Goal: Task Accomplishment & Management: Manage account settings

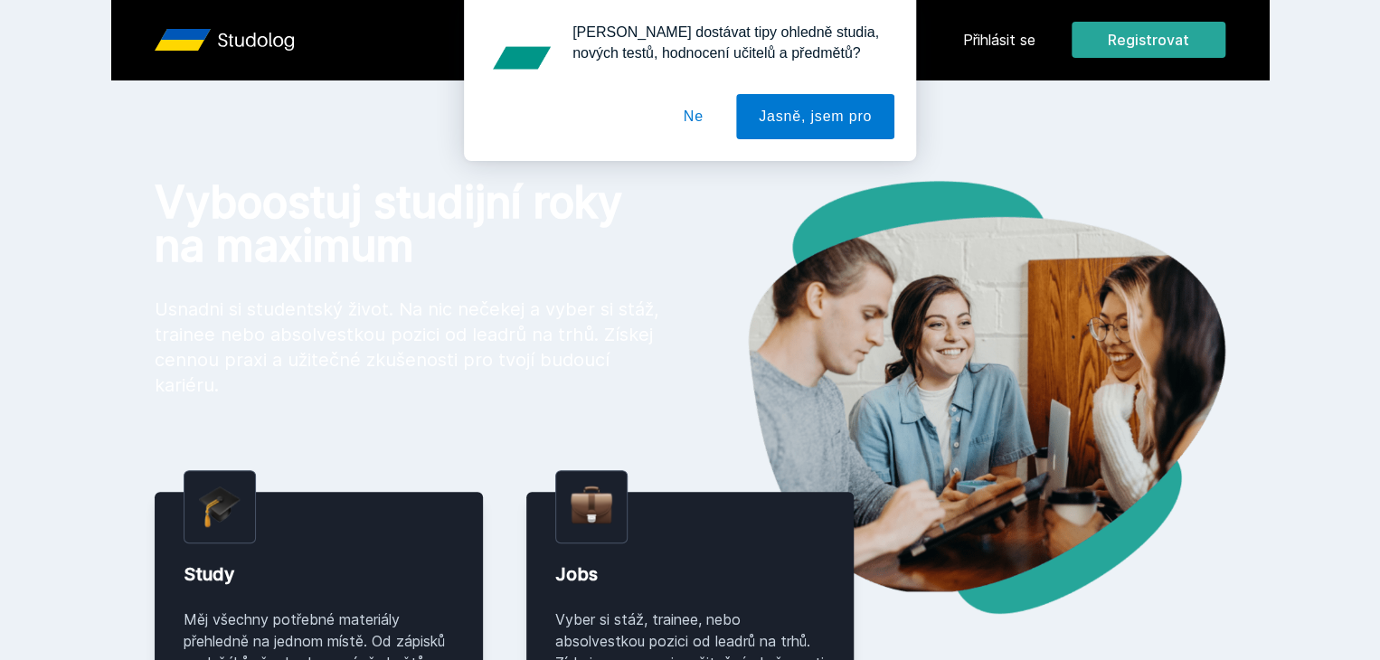
click at [1141, 40] on div "[PERSON_NAME] dostávat tipy ohledně studia, nových testů, hodnocení učitelů a p…" at bounding box center [690, 80] width 1380 height 161
click at [686, 118] on button "Ne" at bounding box center [693, 116] width 65 height 45
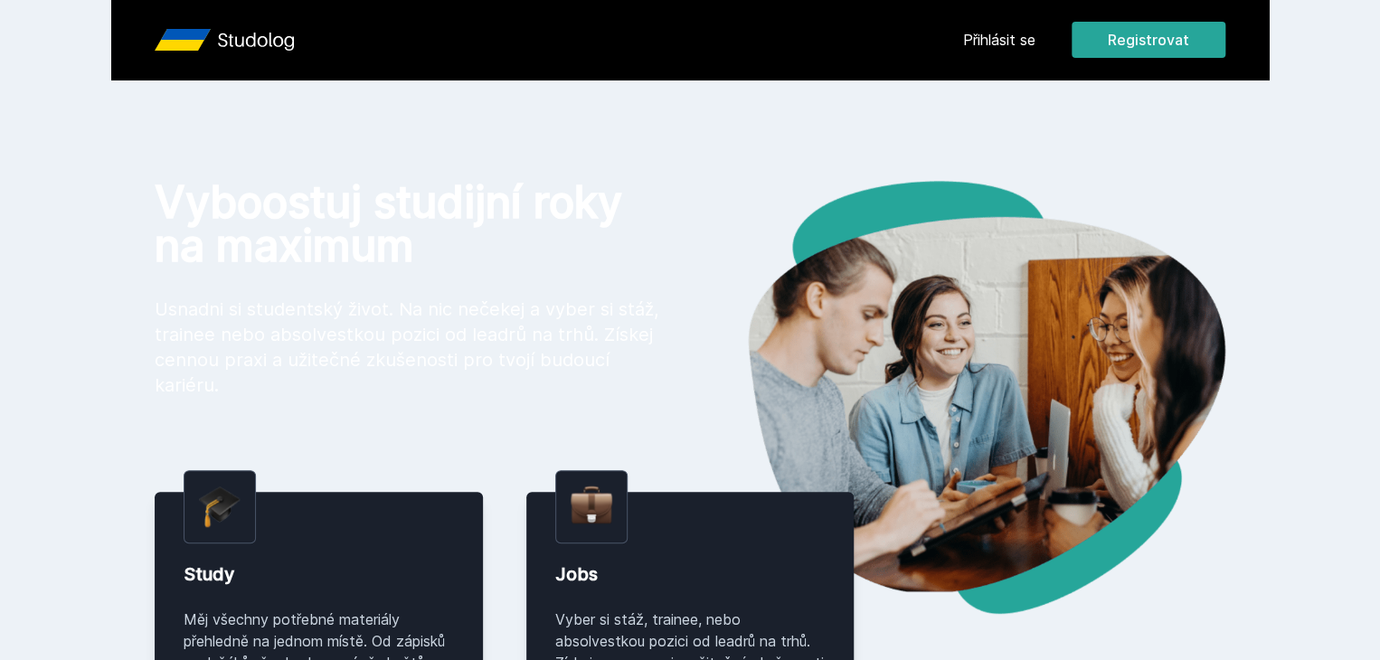
click at [1036, 37] on link "Přihlásit se" at bounding box center [999, 40] width 72 height 22
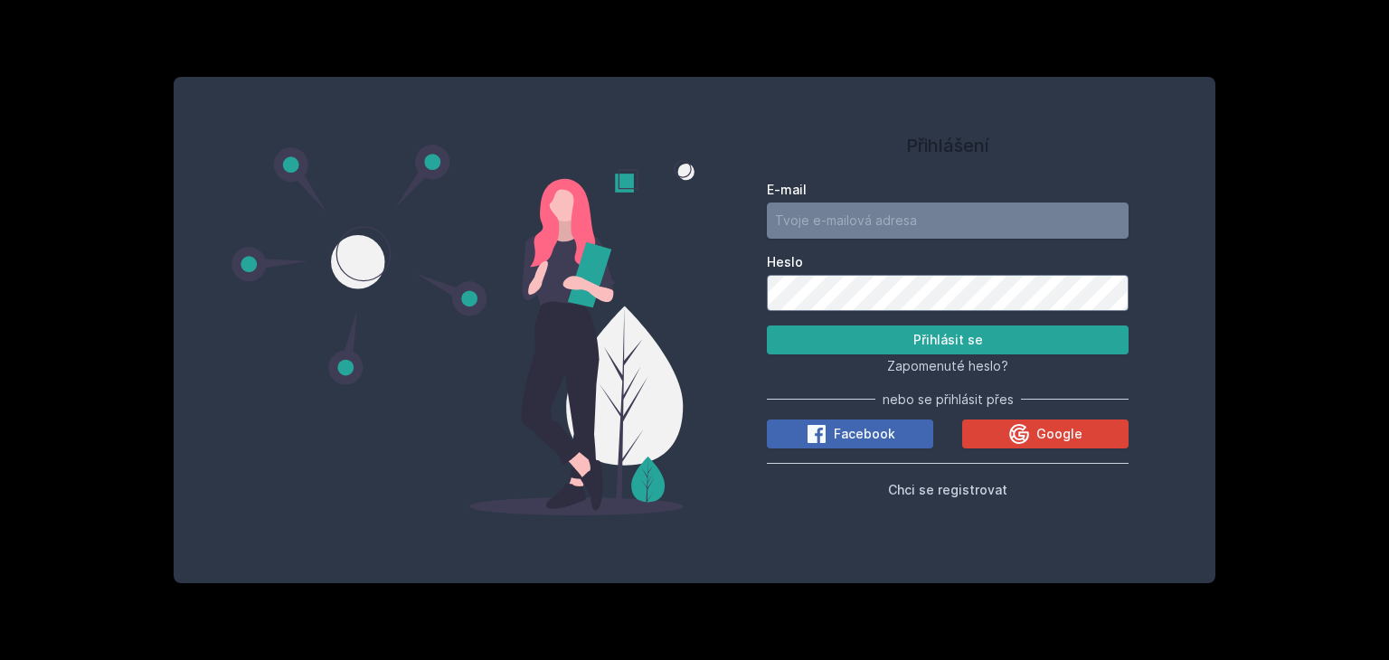
click at [957, 212] on input "E-mail" at bounding box center [948, 221] width 362 height 36
type input "[EMAIL_ADDRESS][DOMAIN_NAME]"
click at [767, 326] on button "Přihlásit se" at bounding box center [948, 340] width 362 height 29
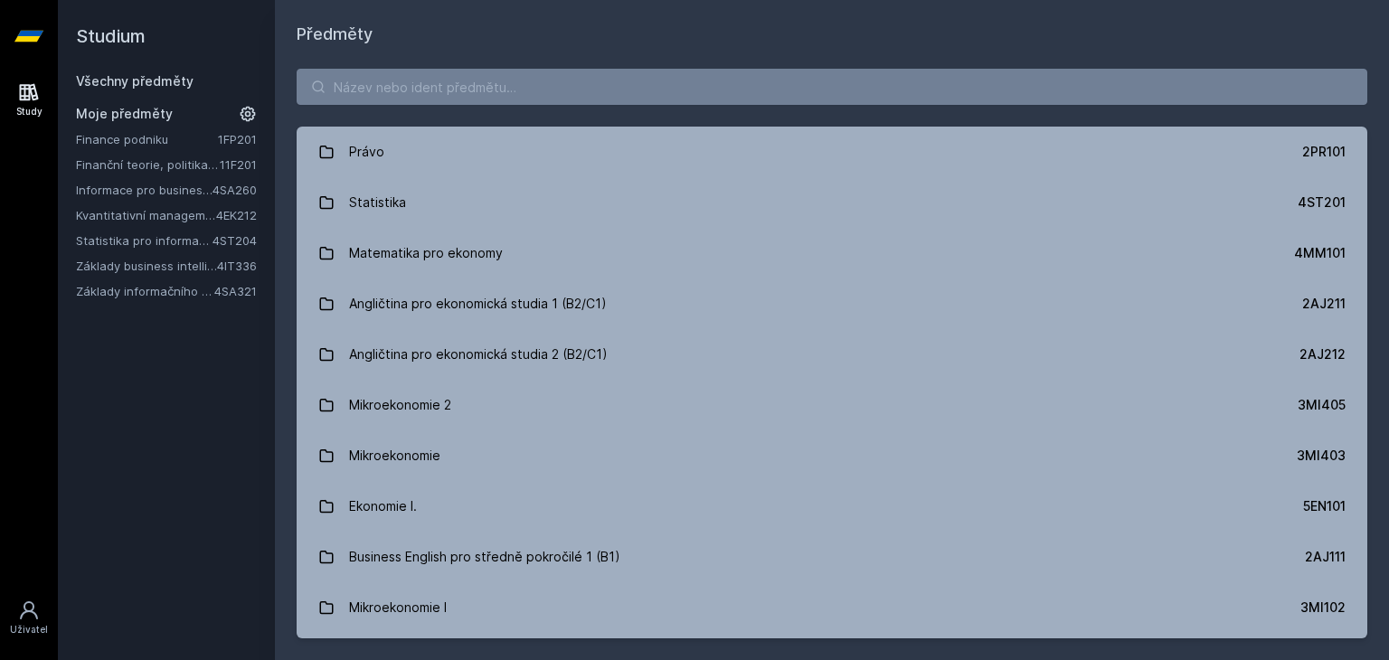
drag, startPoint x: 241, startPoint y: 142, endPoint x: 217, endPoint y: 142, distance: 23.5
click at [218, 142] on link "1FP201" at bounding box center [237, 139] width 39 height 14
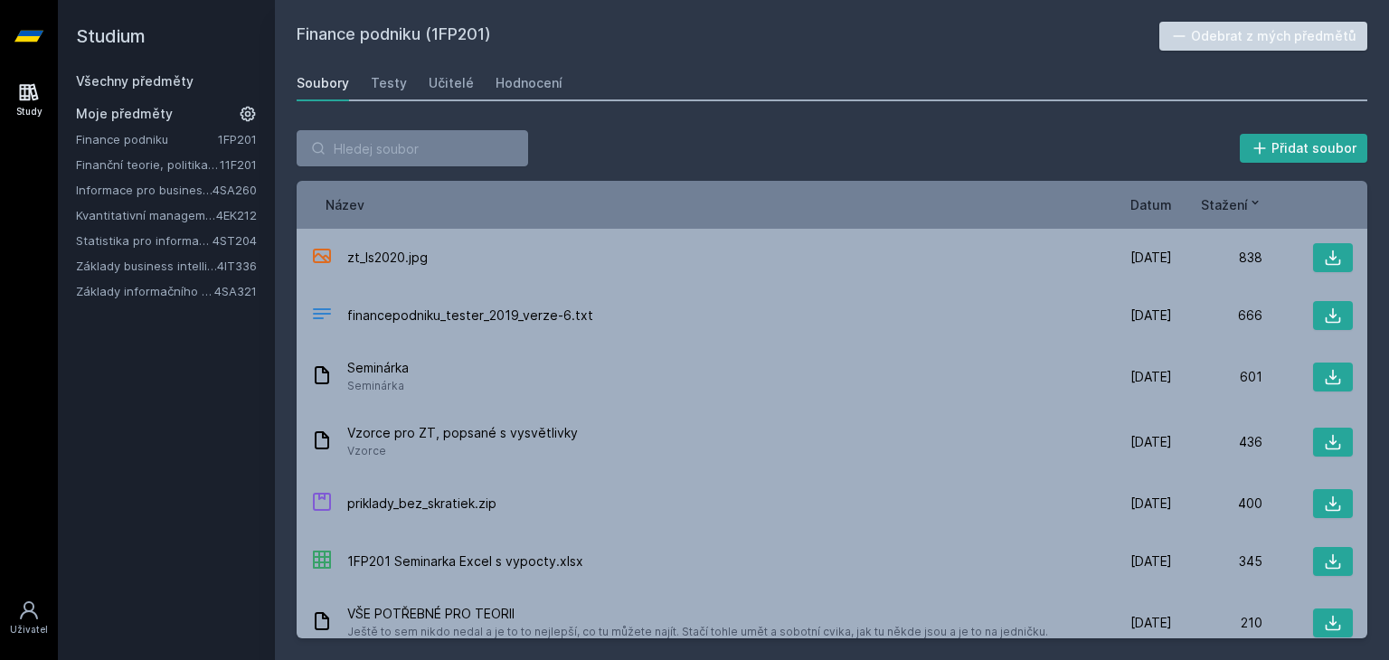
click at [1230, 30] on button "Odebrat z mých předmětů" at bounding box center [1263, 36] width 209 height 29
click at [186, 135] on link "Finanční teorie, politika a instituce" at bounding box center [148, 139] width 144 height 18
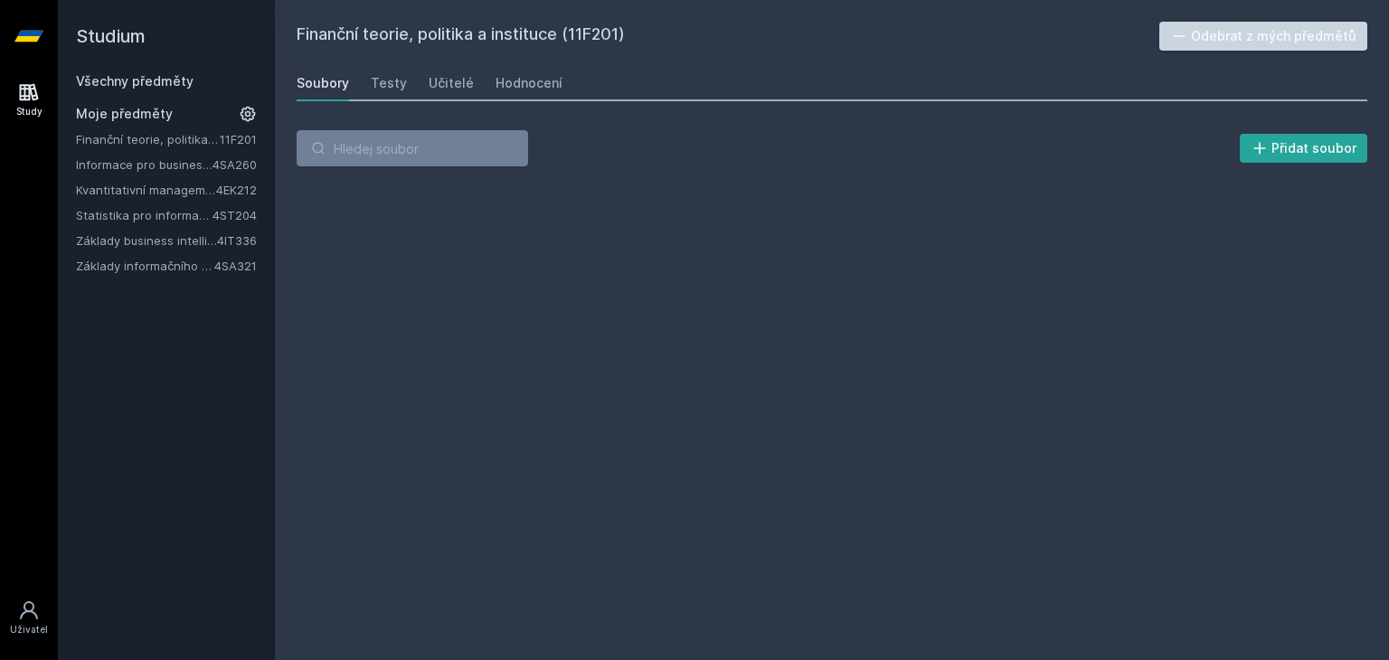
click at [1219, 36] on button "Odebrat z mých předmětů" at bounding box center [1263, 36] width 209 height 29
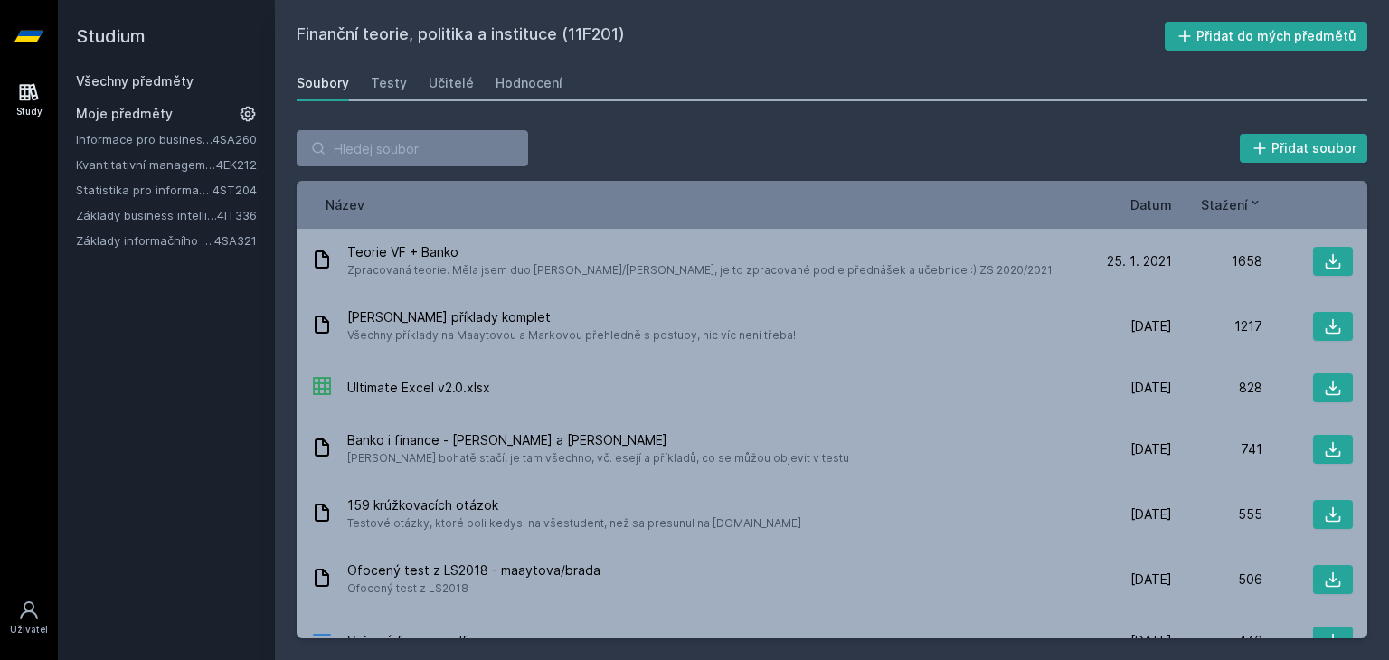
drag, startPoint x: 113, startPoint y: 137, endPoint x: 203, endPoint y: 137, distance: 90.4
click at [114, 137] on link "Informace pro business (v angličtině)" at bounding box center [144, 139] width 137 height 18
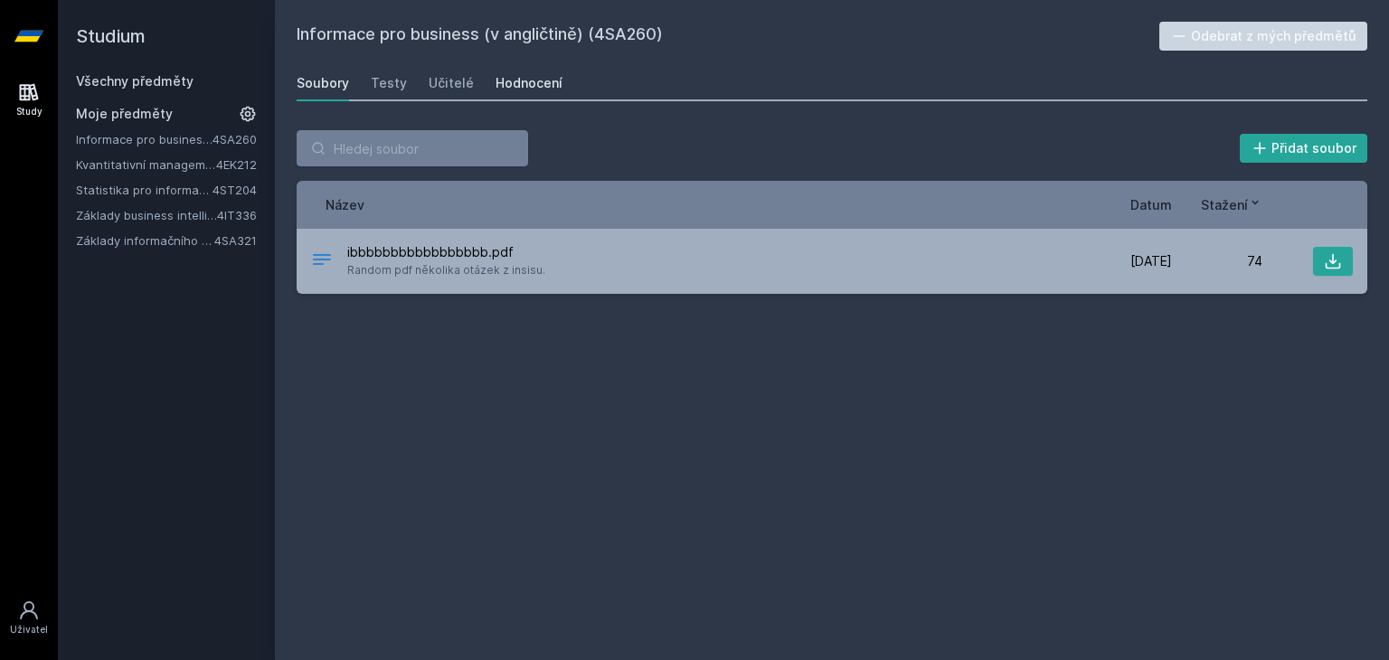
click at [517, 80] on div "Hodnocení" at bounding box center [529, 83] width 67 height 18
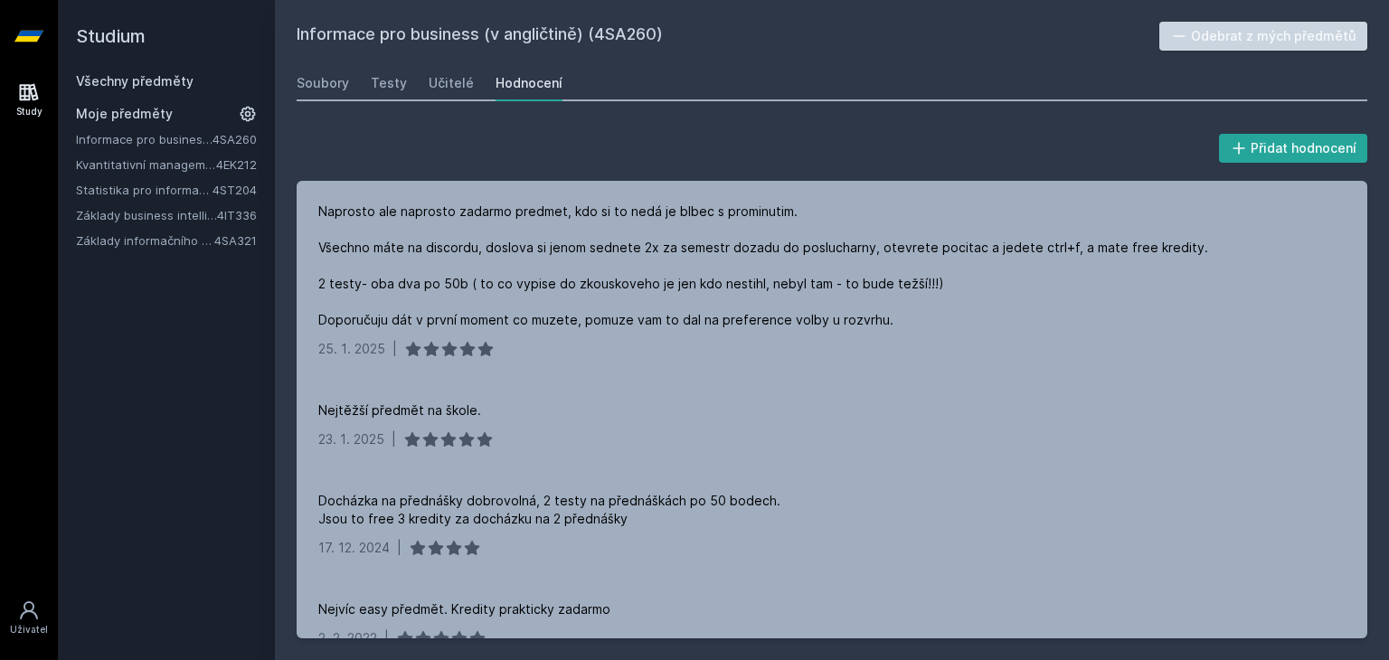
click at [1204, 31] on button "Odebrat z mých předmětů" at bounding box center [1263, 36] width 209 height 29
click at [213, 137] on link "Kvantitativní management" at bounding box center [146, 139] width 140 height 18
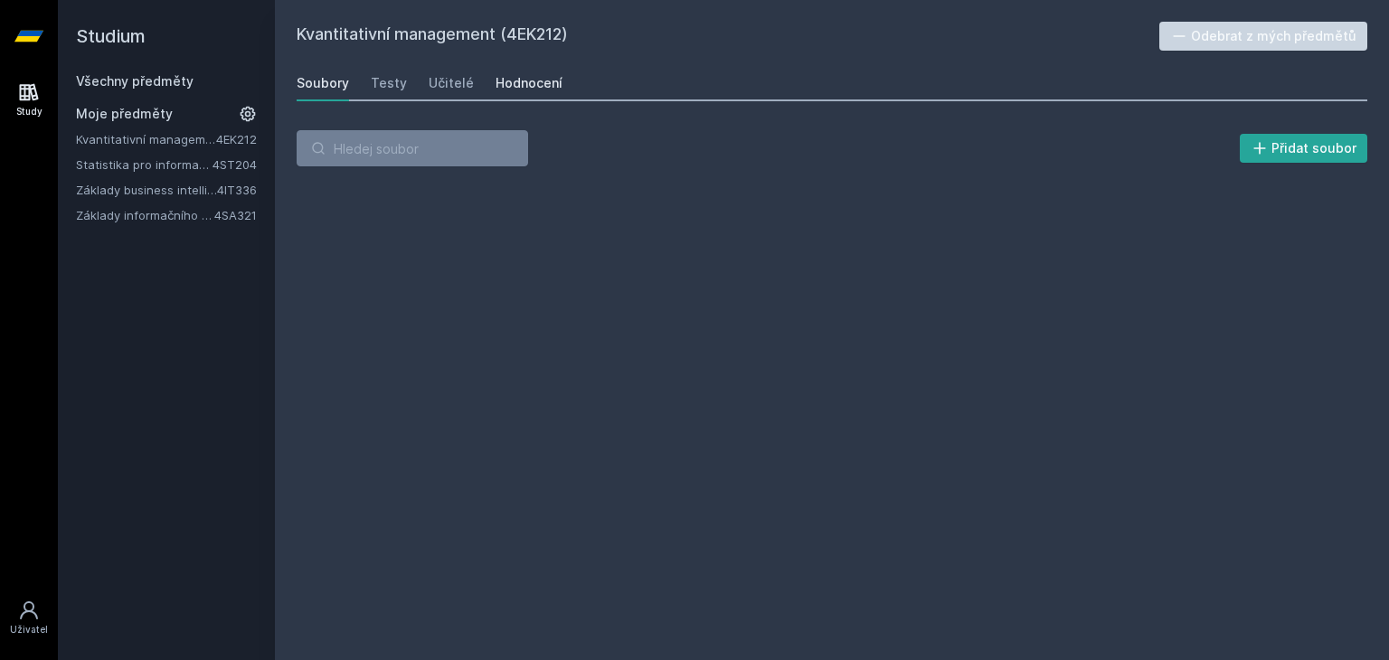
click at [531, 81] on div "Hodnocení" at bounding box center [529, 83] width 67 height 18
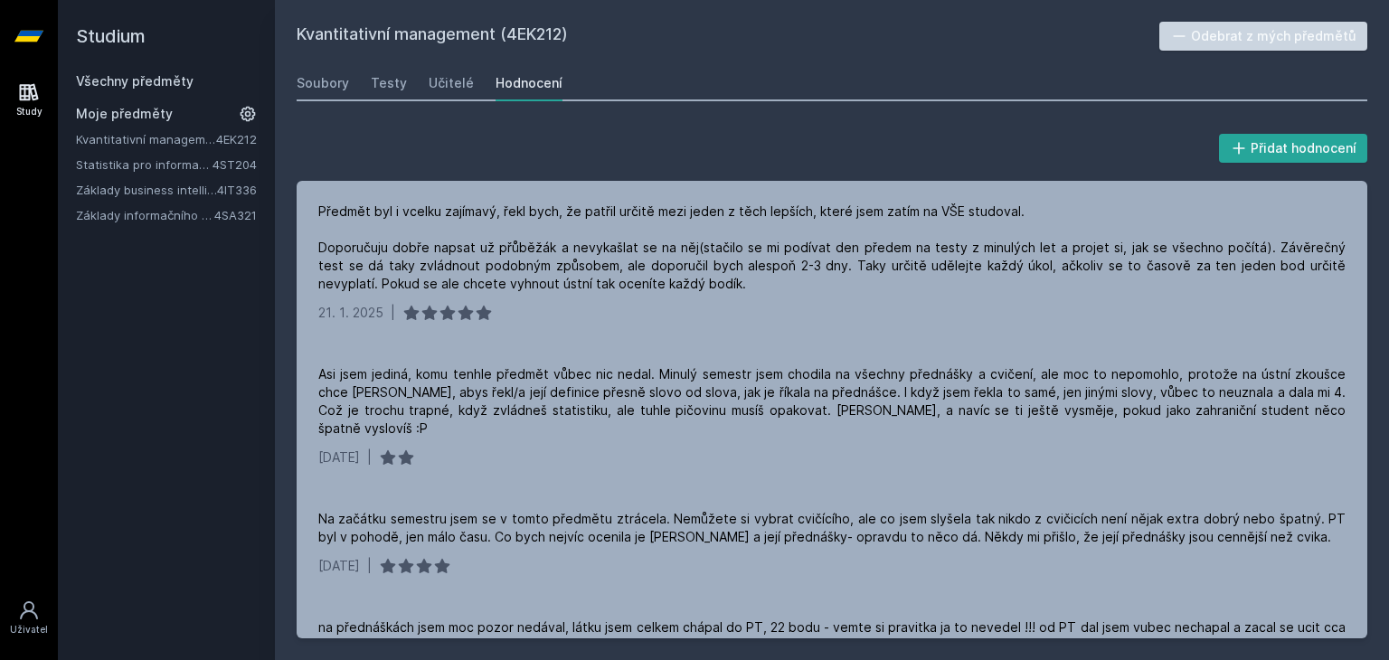
click at [1331, 33] on button "Odebrat z mých předmětů" at bounding box center [1263, 36] width 209 height 29
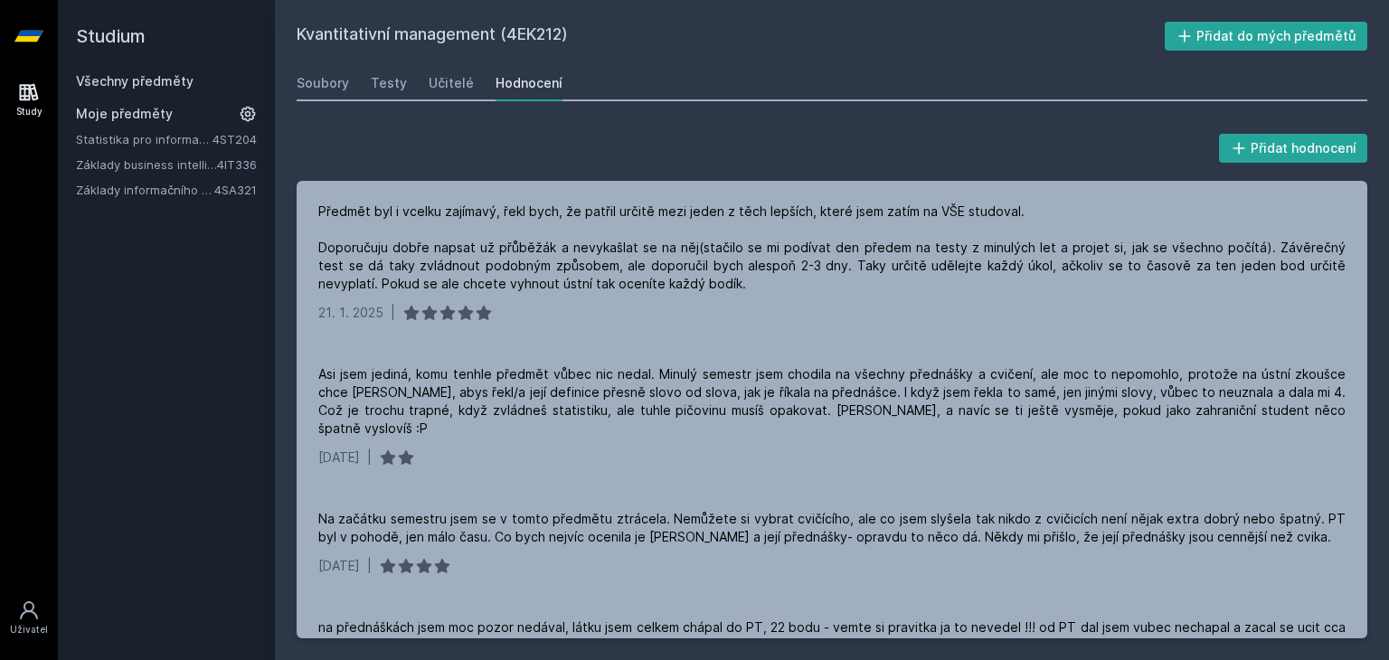
click at [182, 140] on link "Statistika pro informatiky" at bounding box center [144, 139] width 137 height 18
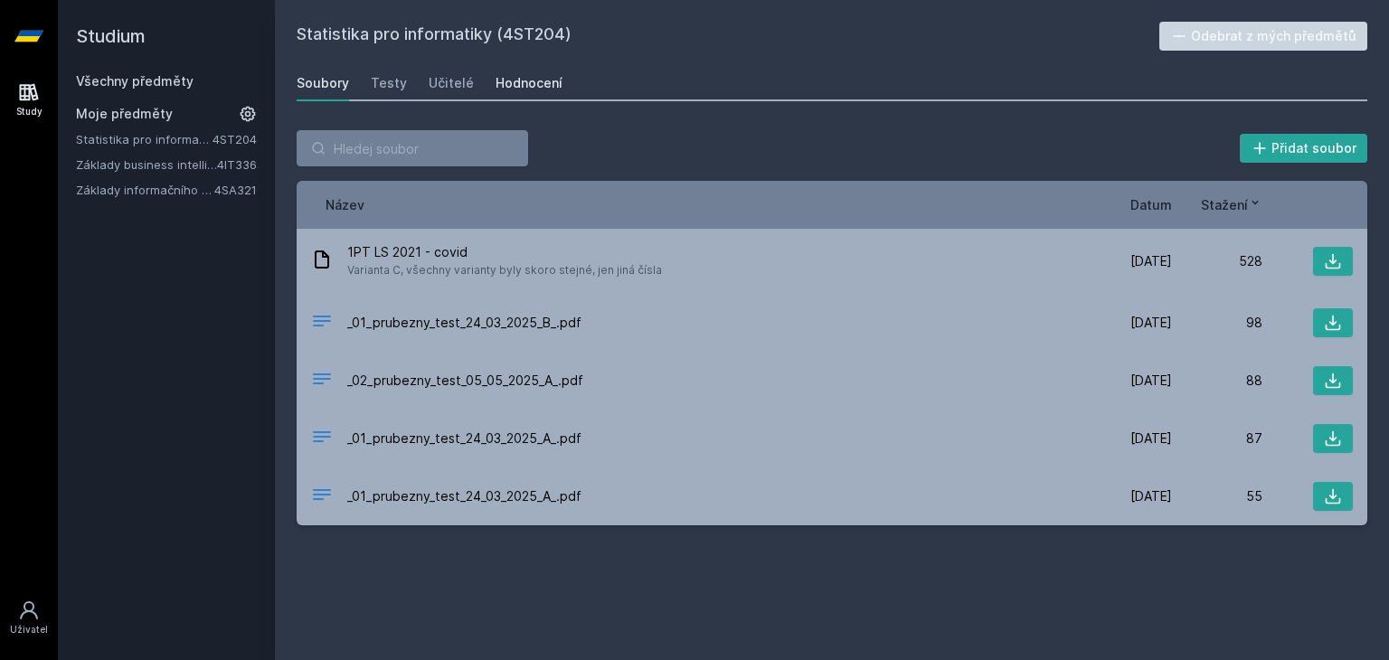
click at [527, 82] on div "Hodnocení" at bounding box center [529, 83] width 67 height 18
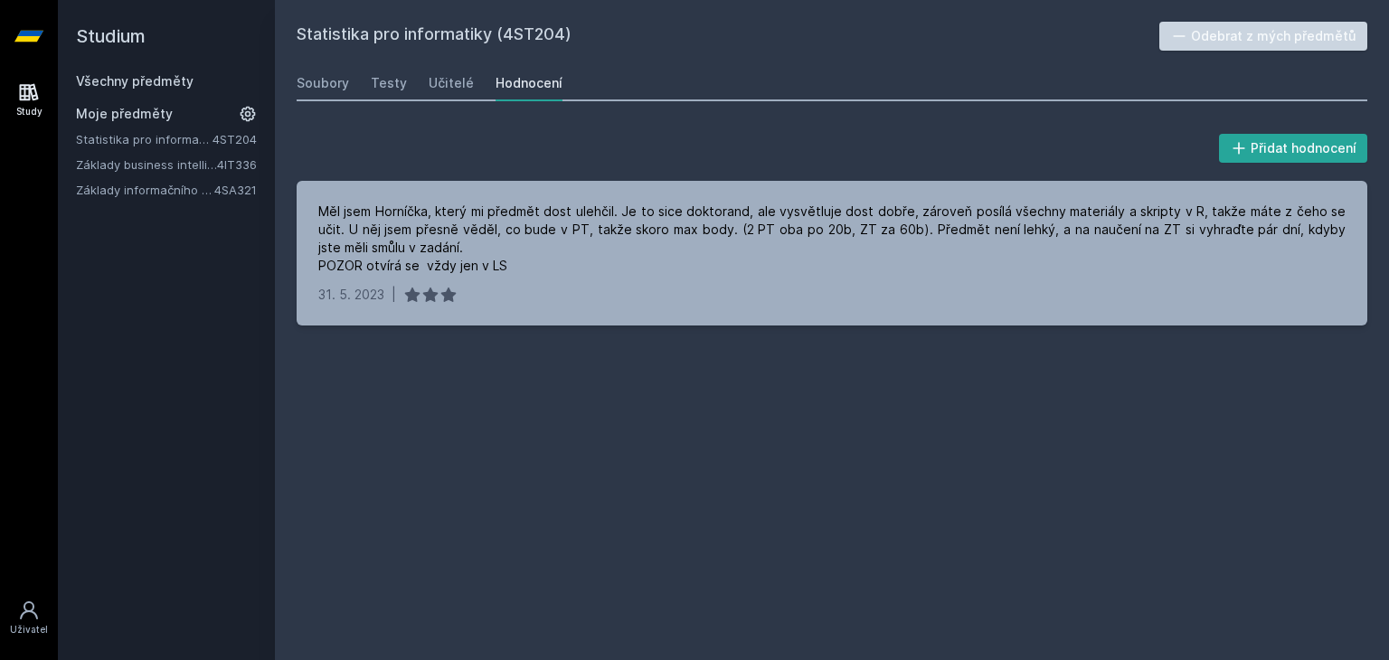
click at [1197, 36] on button "Odebrat z mých předmětů" at bounding box center [1263, 36] width 209 height 29
click at [213, 135] on link "Základy business intelligence" at bounding box center [146, 139] width 141 height 18
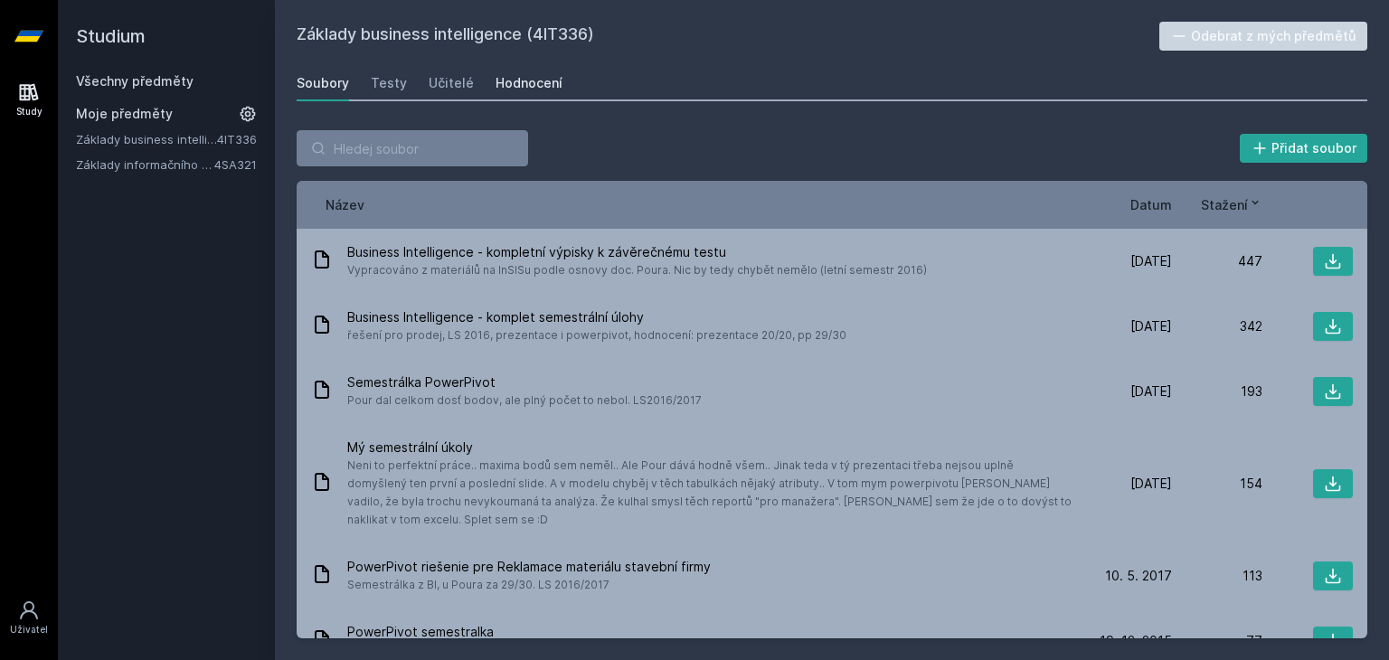
click at [525, 80] on div "Hodnocení" at bounding box center [529, 83] width 67 height 18
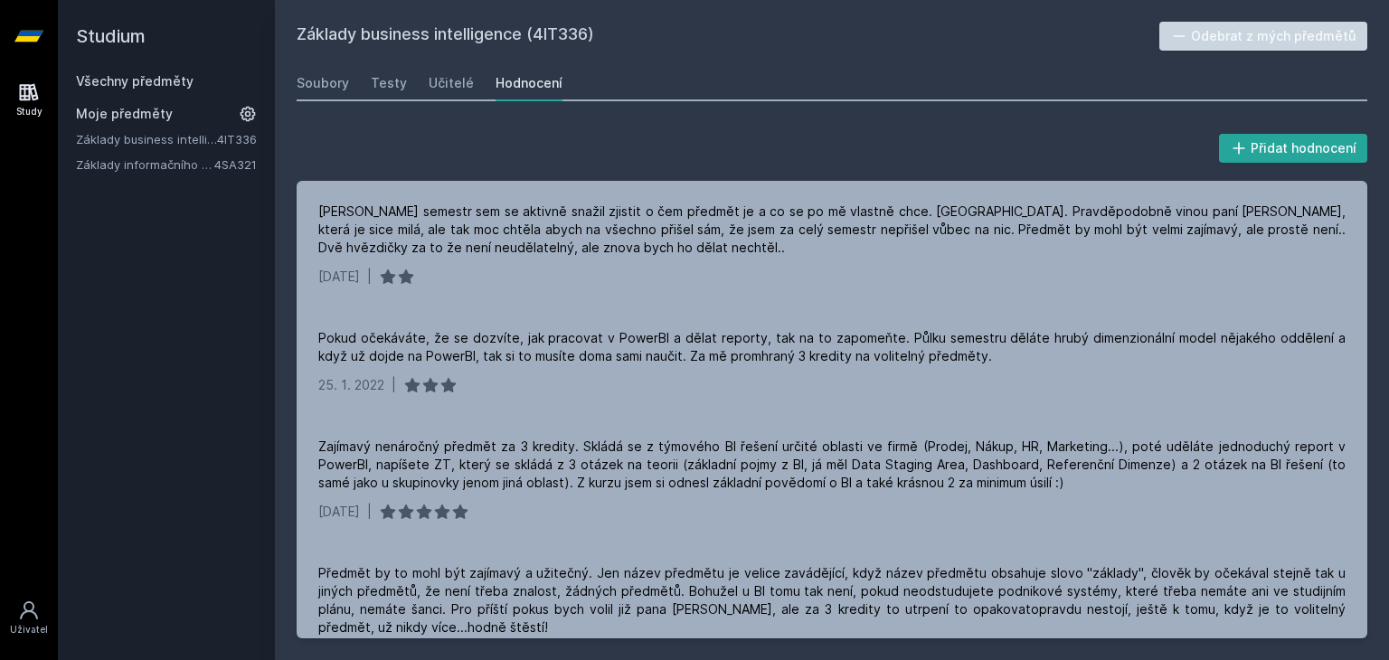
click at [1197, 45] on button "Odebrat z mých předmětů" at bounding box center [1263, 36] width 209 height 29
click at [188, 143] on link "Základy informačního managementu" at bounding box center [145, 139] width 138 height 18
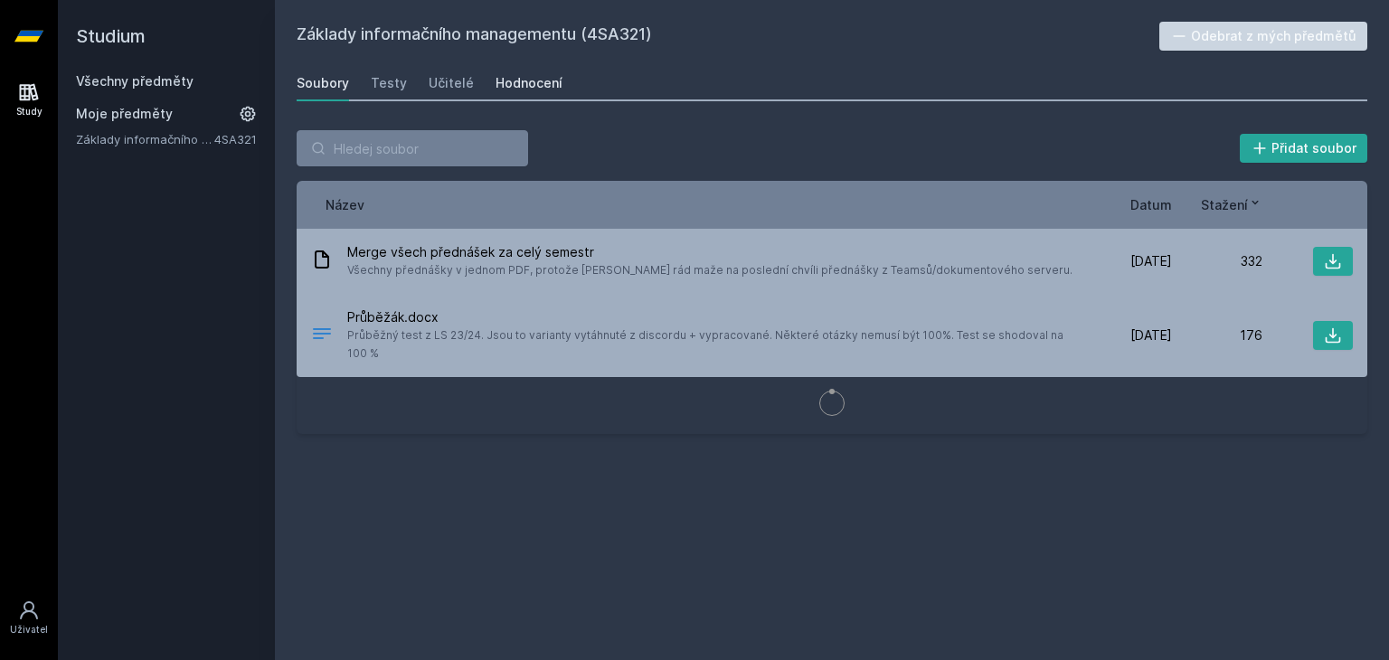
click at [538, 82] on div "Hodnocení" at bounding box center [529, 83] width 67 height 18
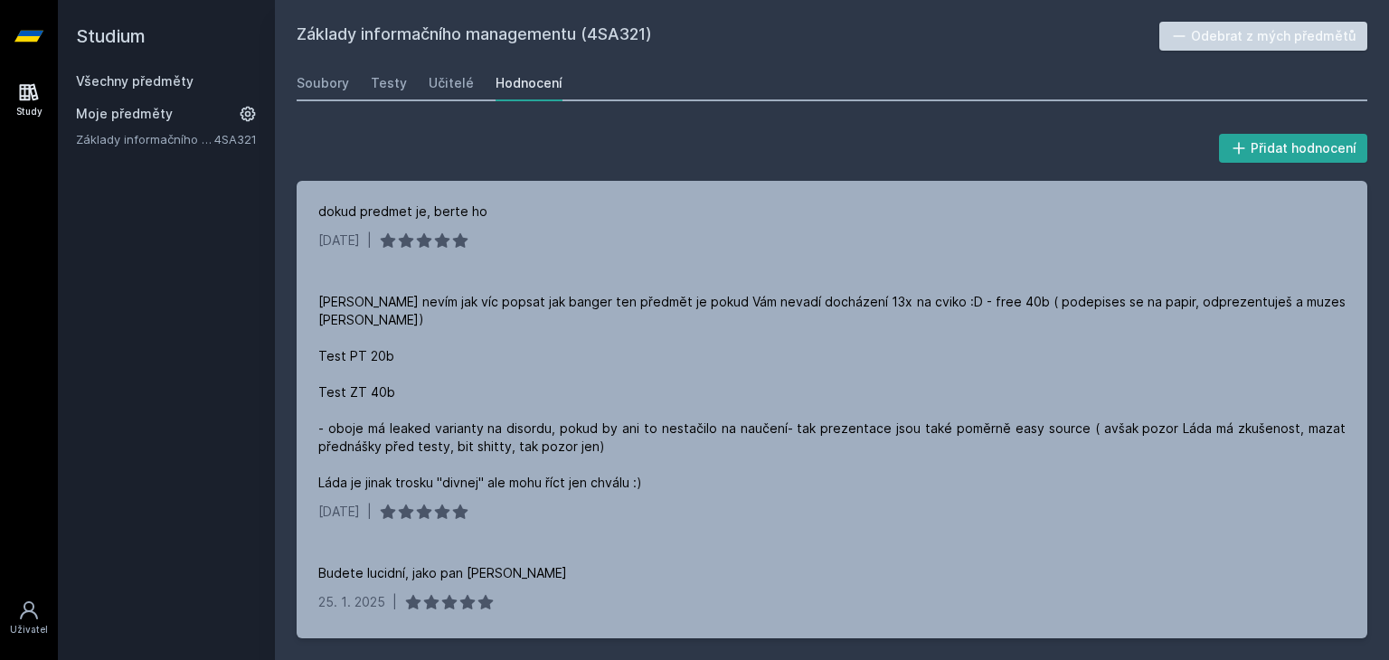
click at [1213, 40] on button "Odebrat z mých předmětů" at bounding box center [1263, 36] width 209 height 29
click at [176, 83] on link "Všechny předměty" at bounding box center [135, 80] width 118 height 15
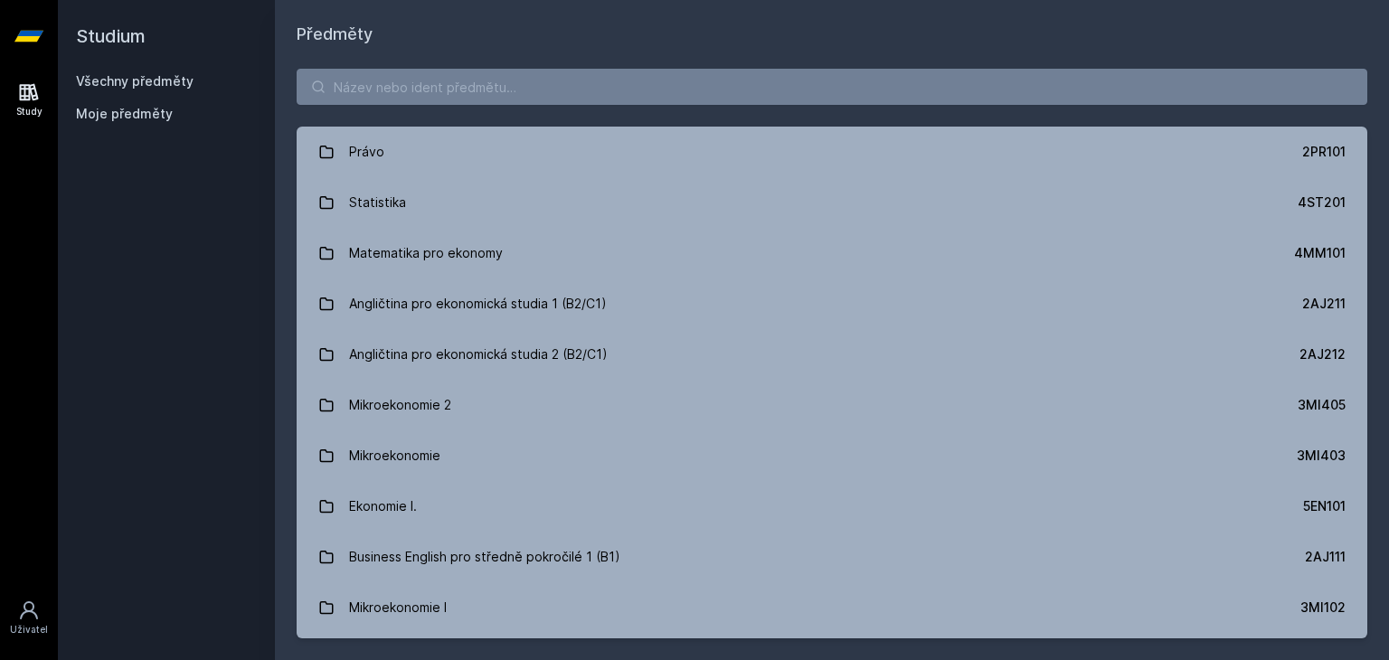
click at [739, 106] on div "Právo 2PR101 Statistika 4ST201 Matematika pro ekonomy 4MM101 Angličtina pro eko…" at bounding box center [832, 353] width 1114 height 613
click at [739, 92] on input "search" at bounding box center [832, 87] width 1071 height 36
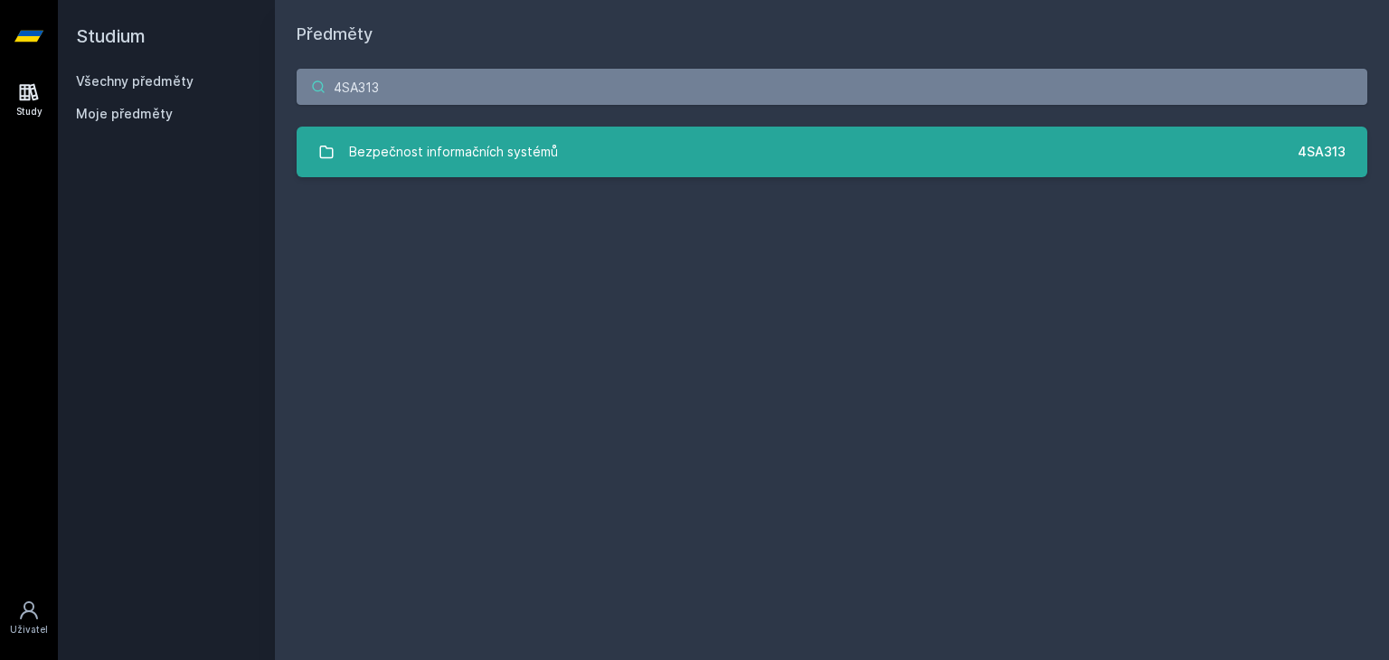
type input "4SA313"
click at [720, 145] on link "Bezpečnost informačních systémů 4SA313" at bounding box center [832, 152] width 1071 height 51
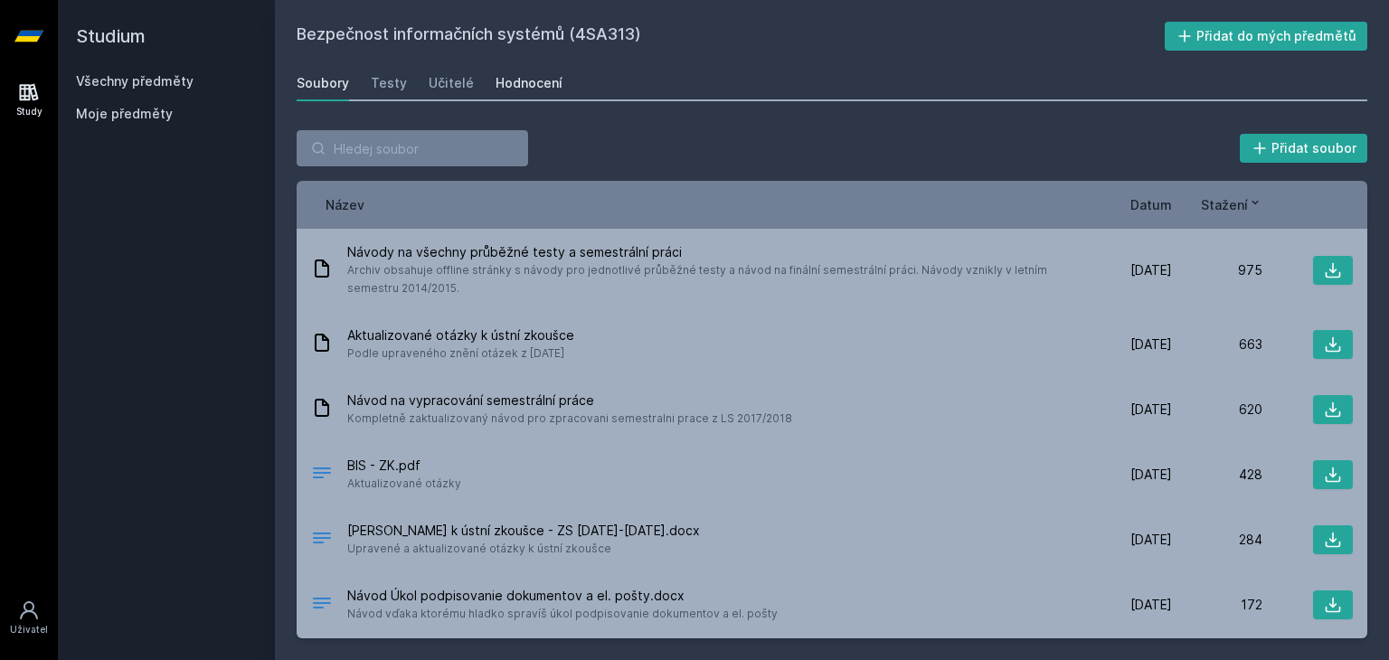
click at [544, 81] on div "Hodnocení" at bounding box center [529, 83] width 67 height 18
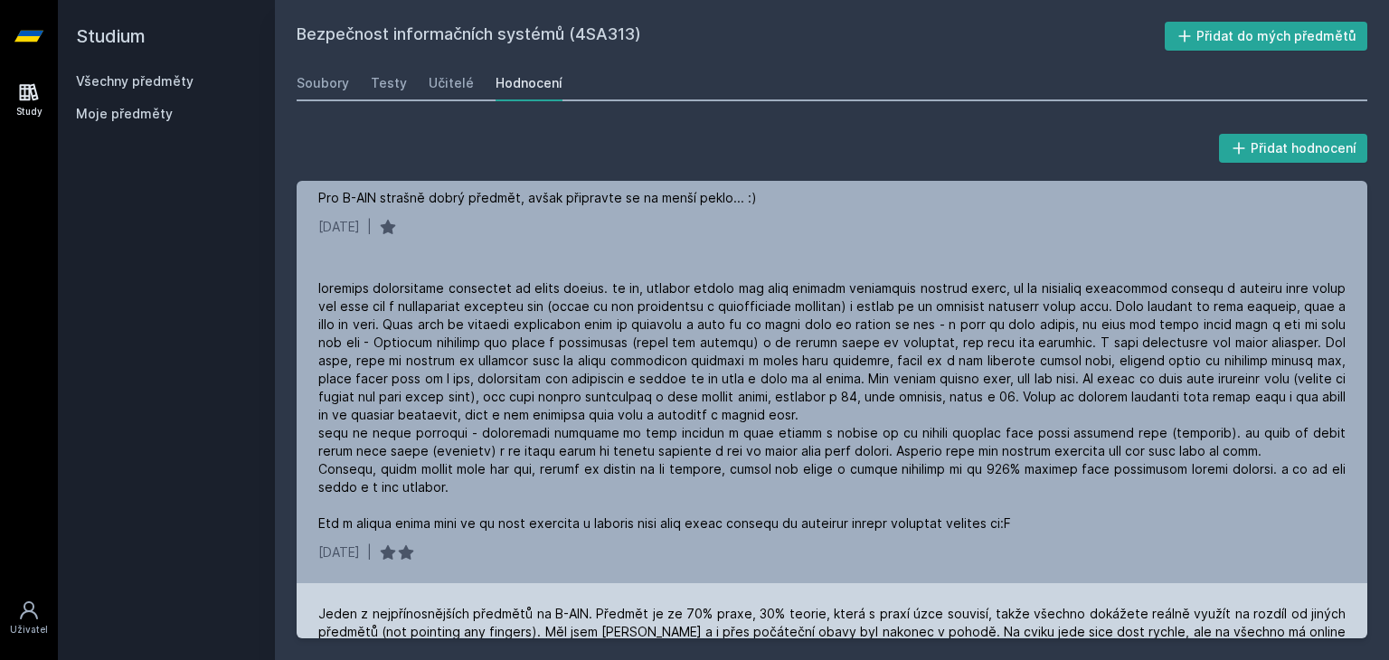
scroll to position [120, 0]
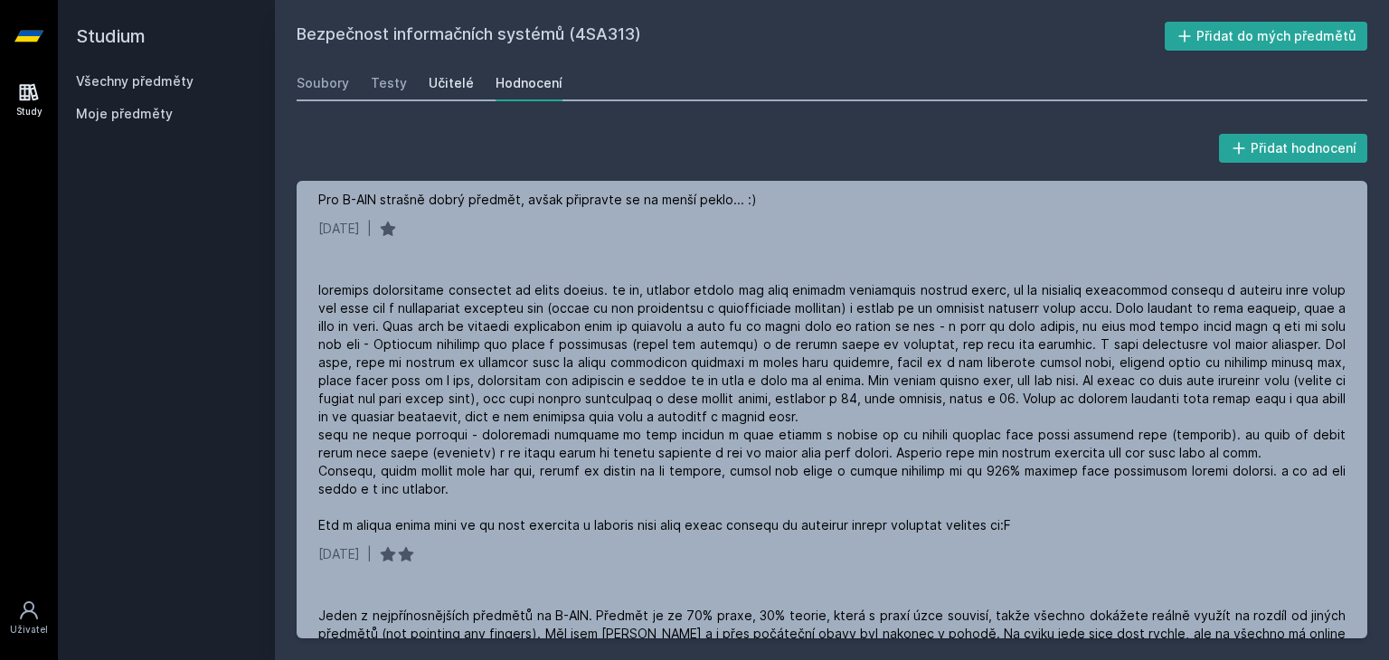
click at [436, 83] on div "Učitelé" at bounding box center [451, 83] width 45 height 18
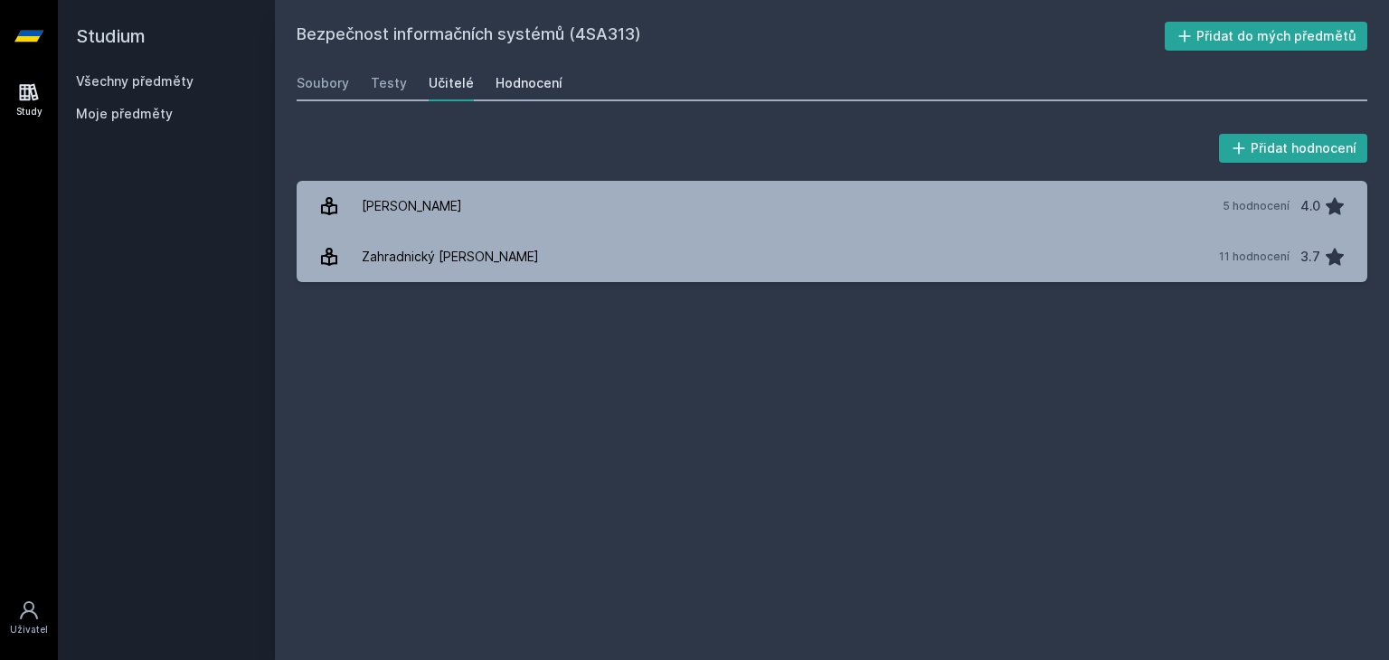
click at [515, 70] on link "Hodnocení" at bounding box center [529, 83] width 67 height 36
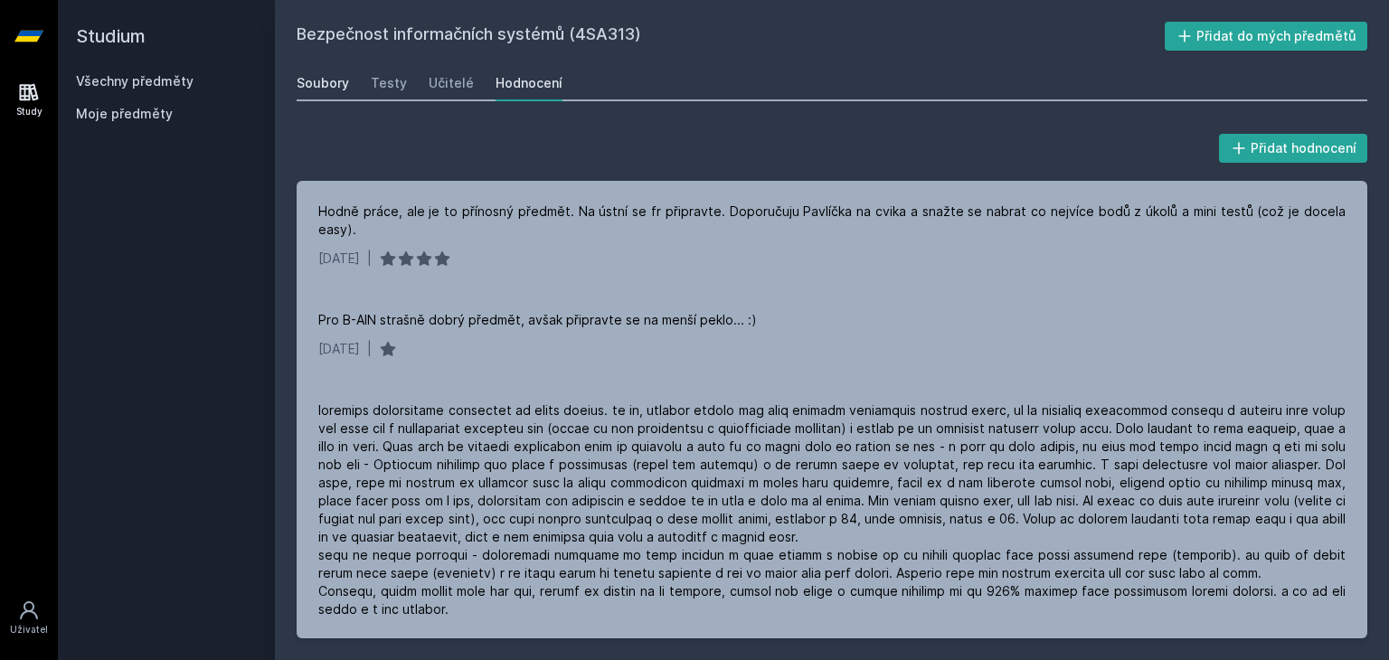
click at [318, 86] on div "Soubory" at bounding box center [323, 83] width 52 height 18
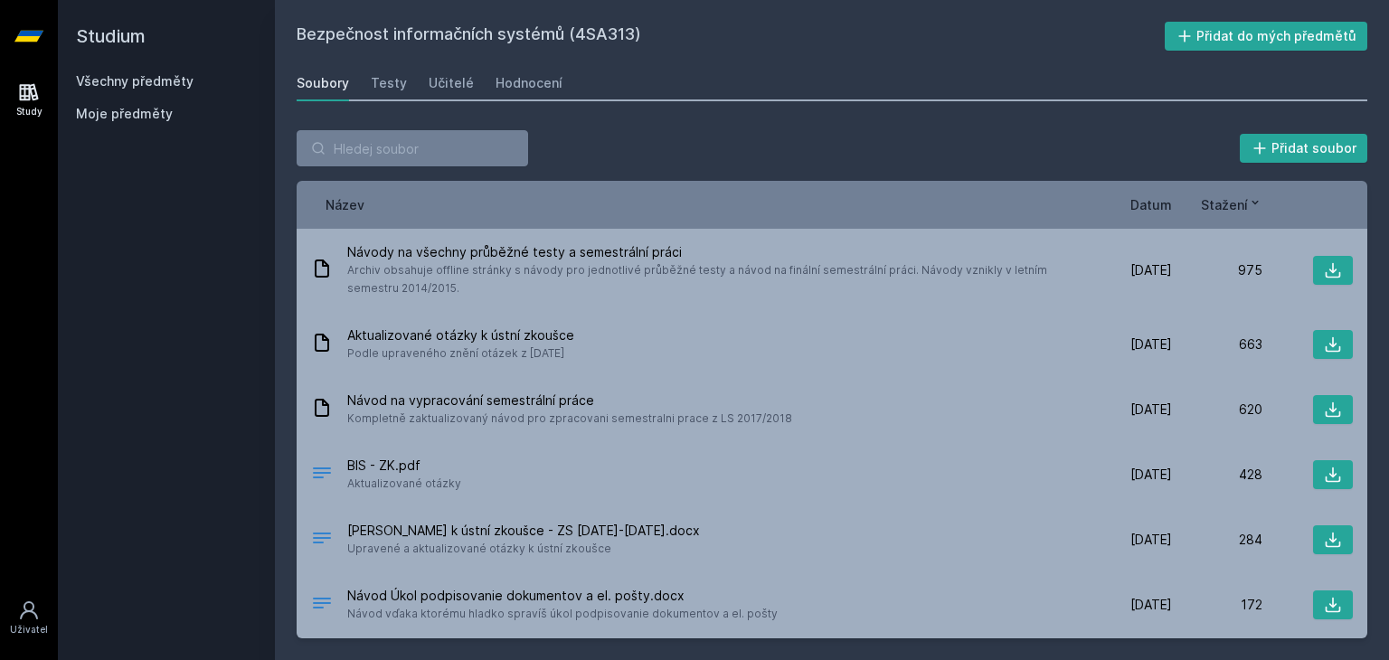
click at [1154, 200] on span "Datum" at bounding box center [1151, 204] width 42 height 19
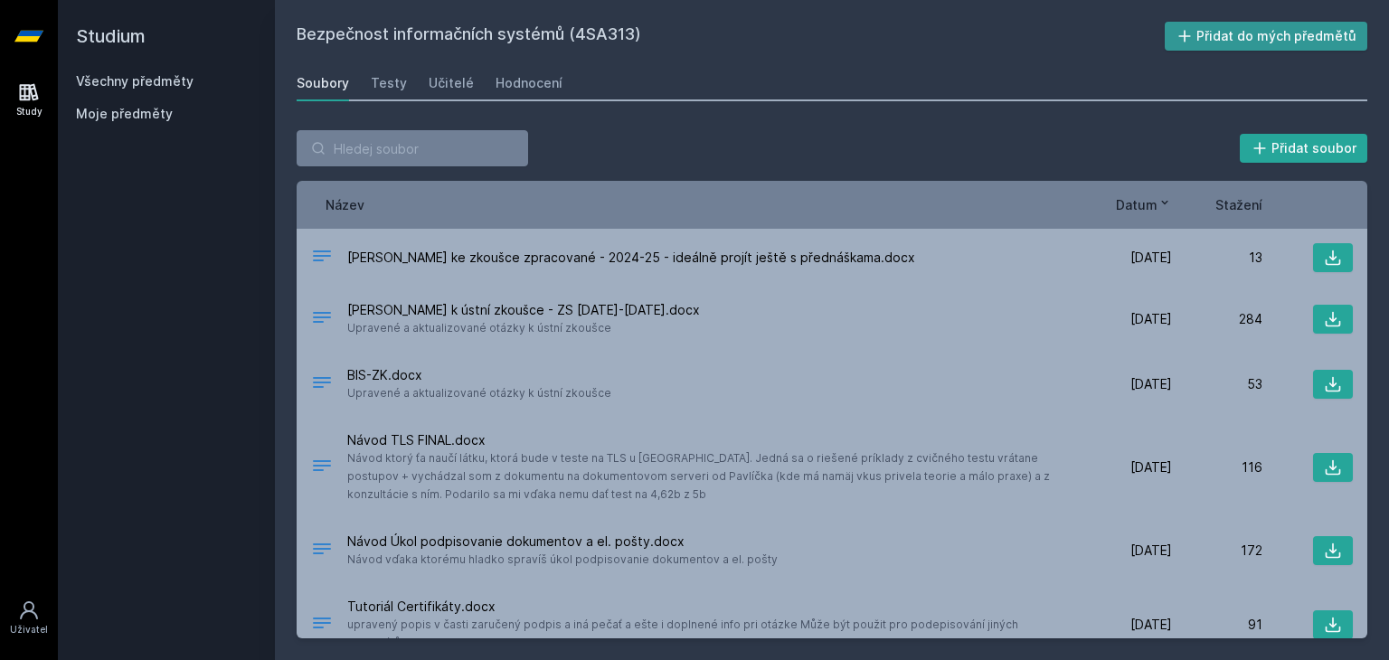
click at [1194, 37] on icon at bounding box center [1185, 36] width 18 height 18
click at [152, 75] on link "Všechny předměty" at bounding box center [135, 80] width 118 height 15
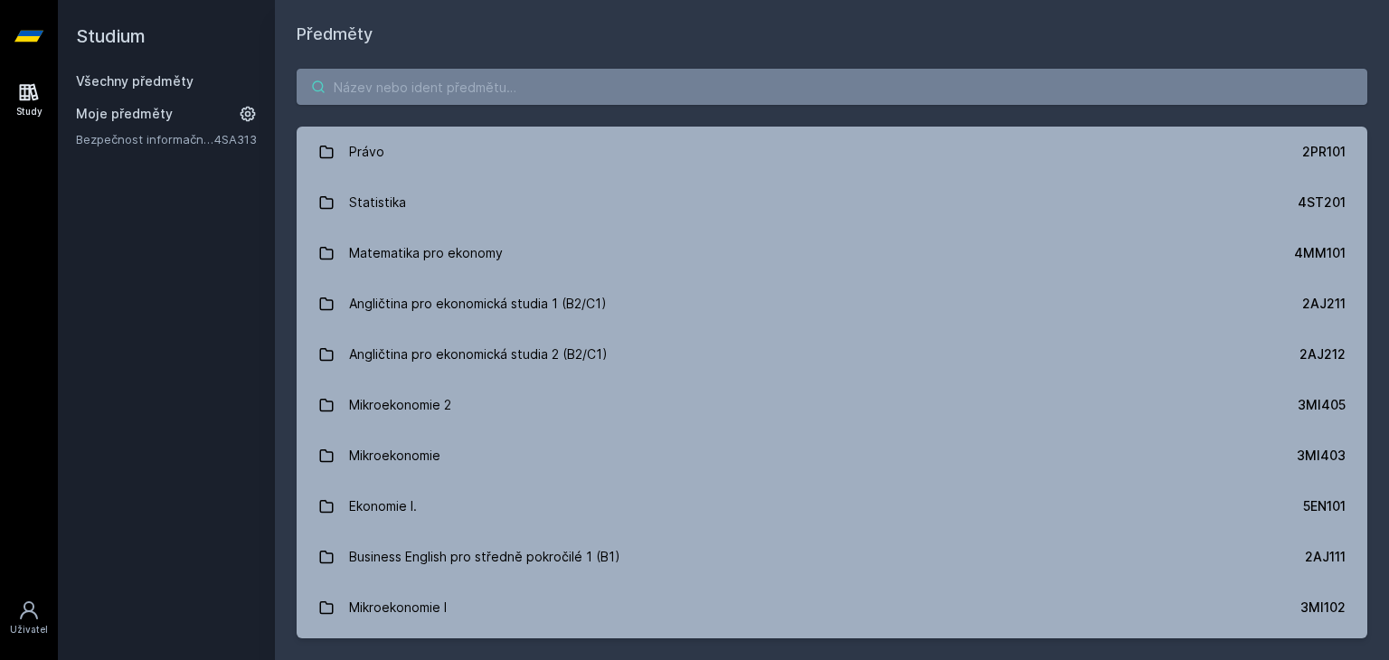
click at [615, 84] on input "search" at bounding box center [832, 87] width 1071 height 36
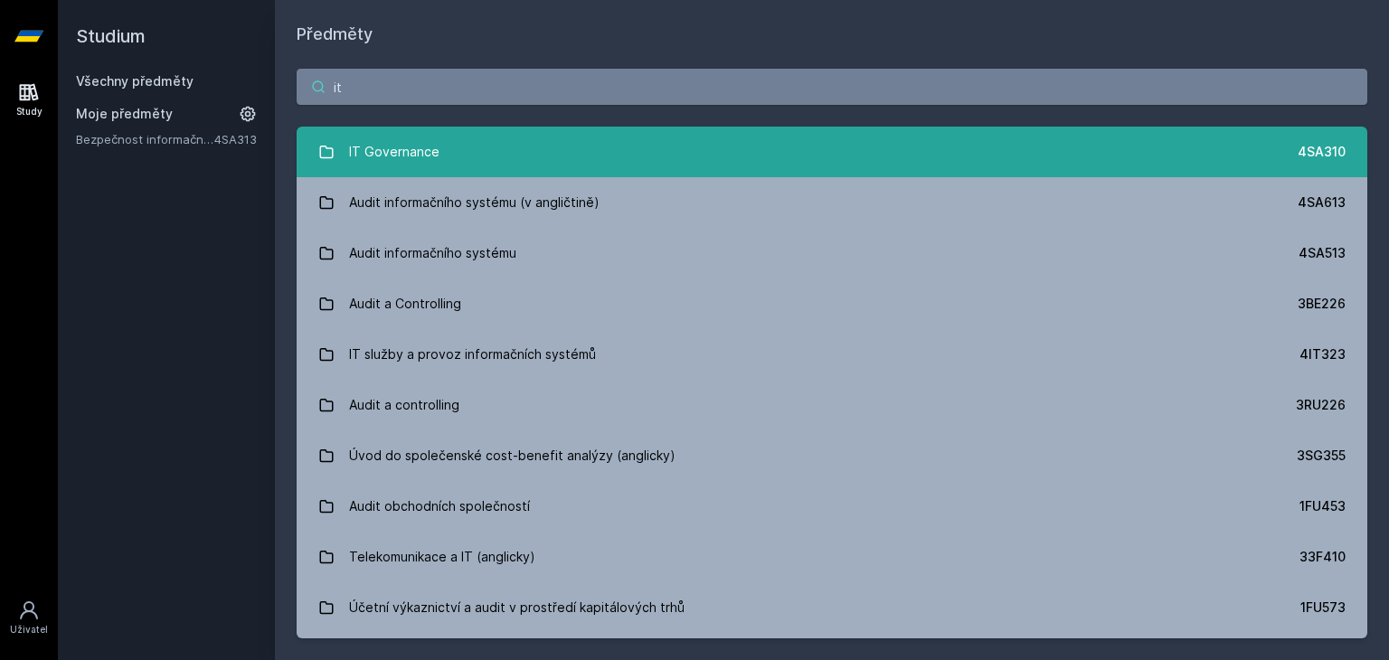
type input "it"
click at [355, 151] on div "IT Governance" at bounding box center [394, 152] width 90 height 36
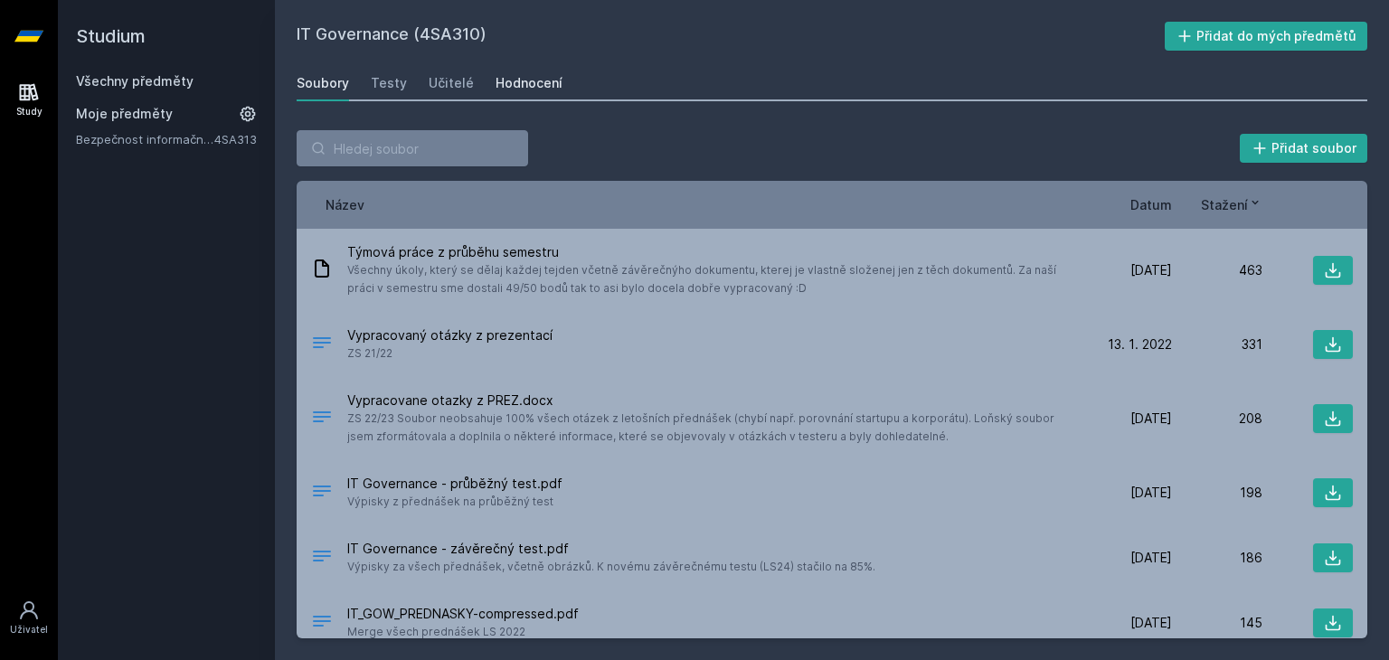
click at [508, 80] on div "Hodnocení" at bounding box center [529, 83] width 67 height 18
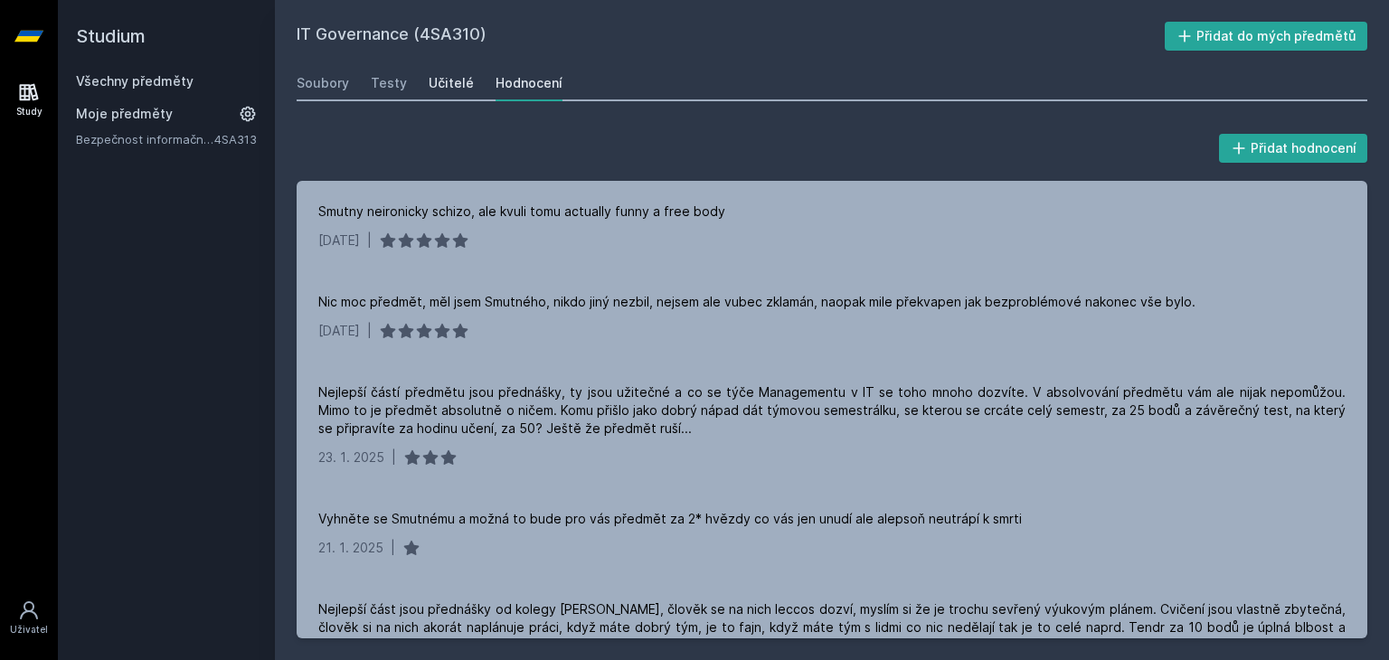
click at [445, 86] on div "Učitelé" at bounding box center [451, 83] width 45 height 18
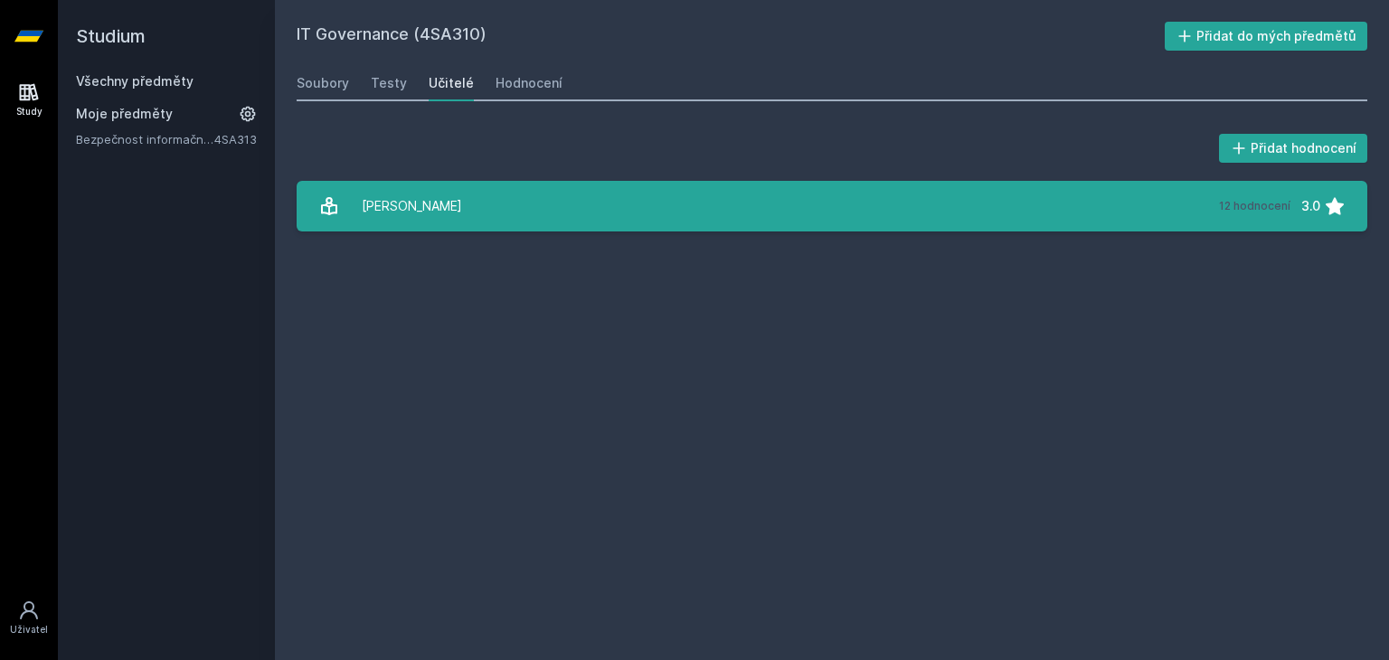
click at [481, 198] on link "[PERSON_NAME] 12 hodnocení 3.0" at bounding box center [832, 206] width 1071 height 51
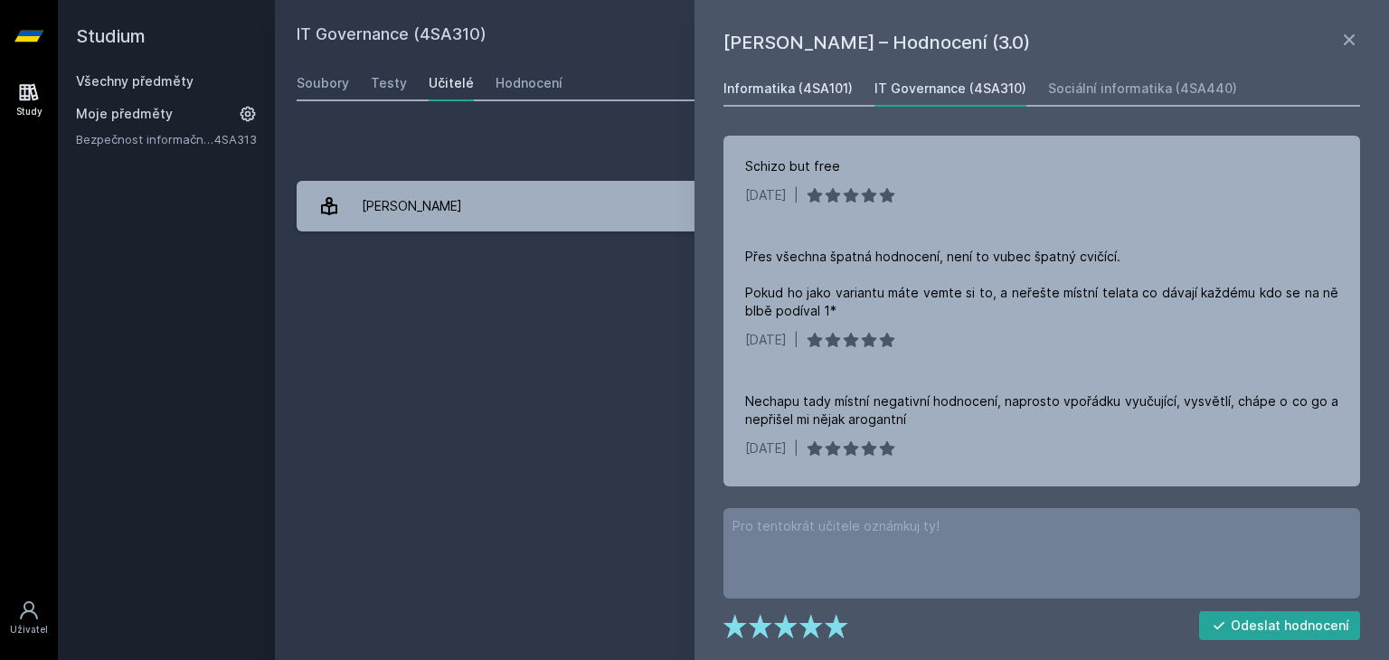
click at [834, 91] on div "Informatika (4SA101)" at bounding box center [788, 89] width 129 height 18
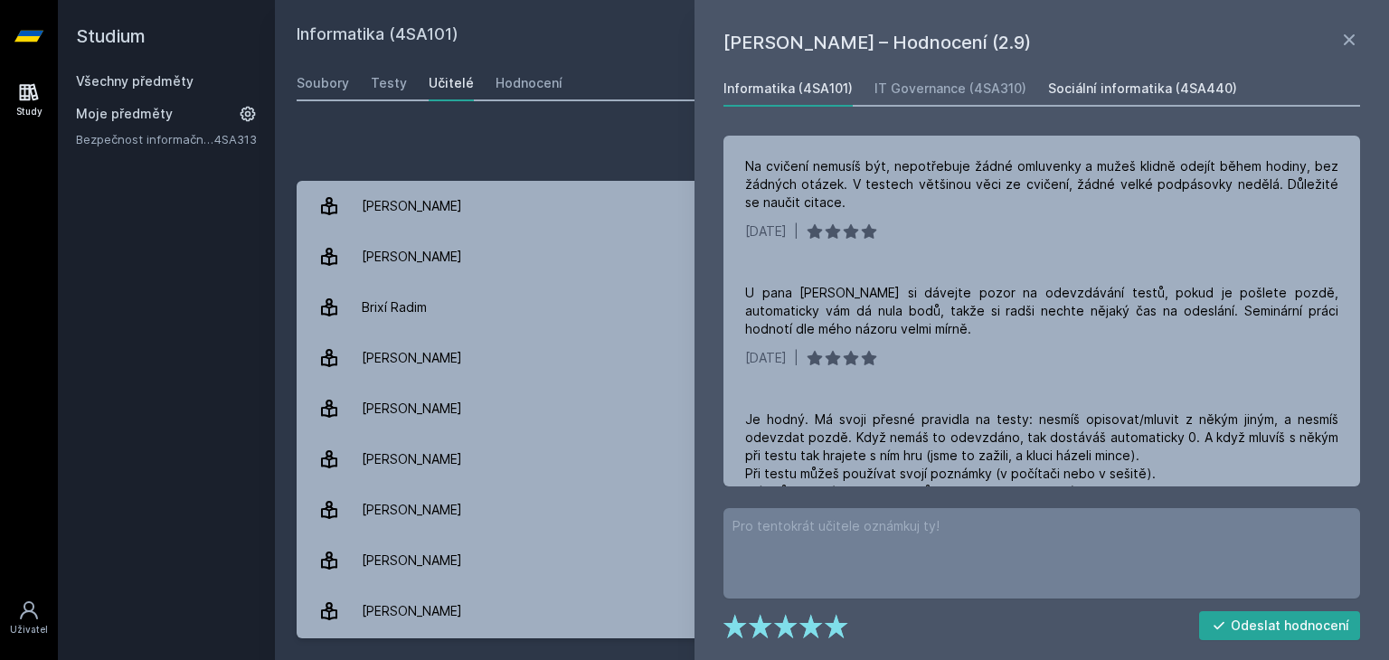
click at [1114, 94] on div "Sociální informatika (4SA440)" at bounding box center [1142, 89] width 189 height 18
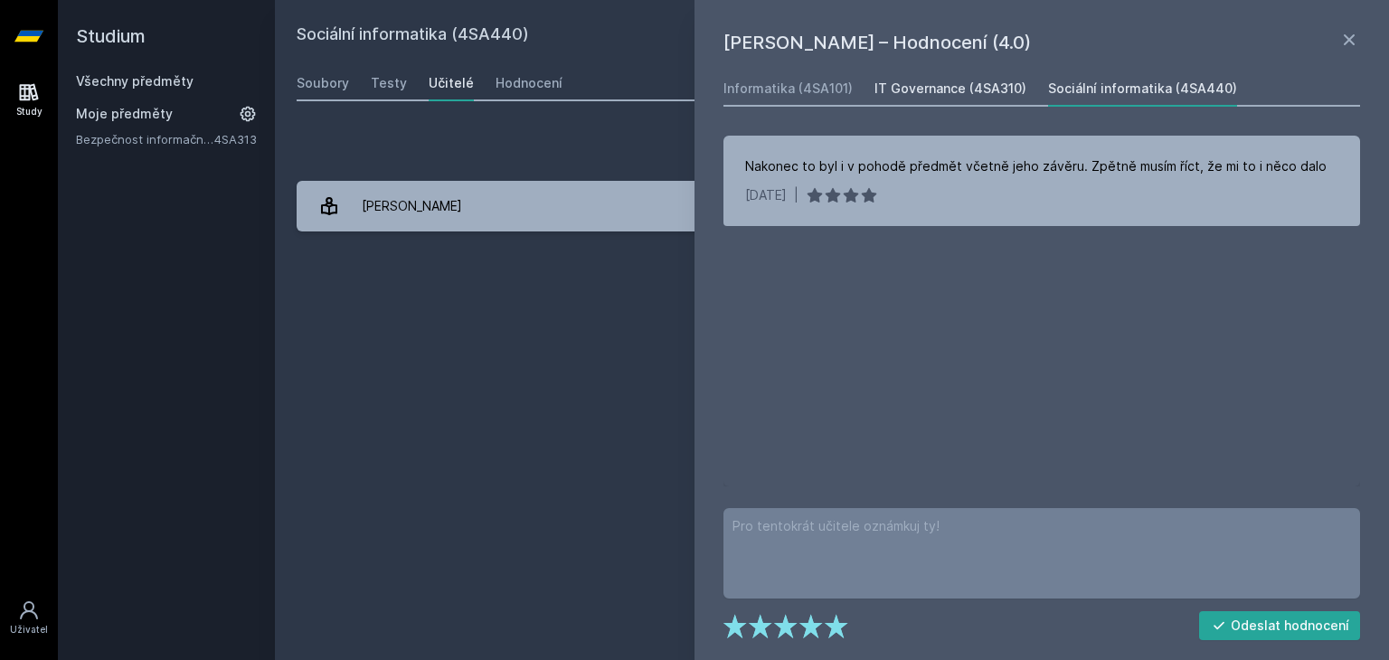
click at [960, 87] on div "IT Governance (4SA310)" at bounding box center [951, 89] width 152 height 18
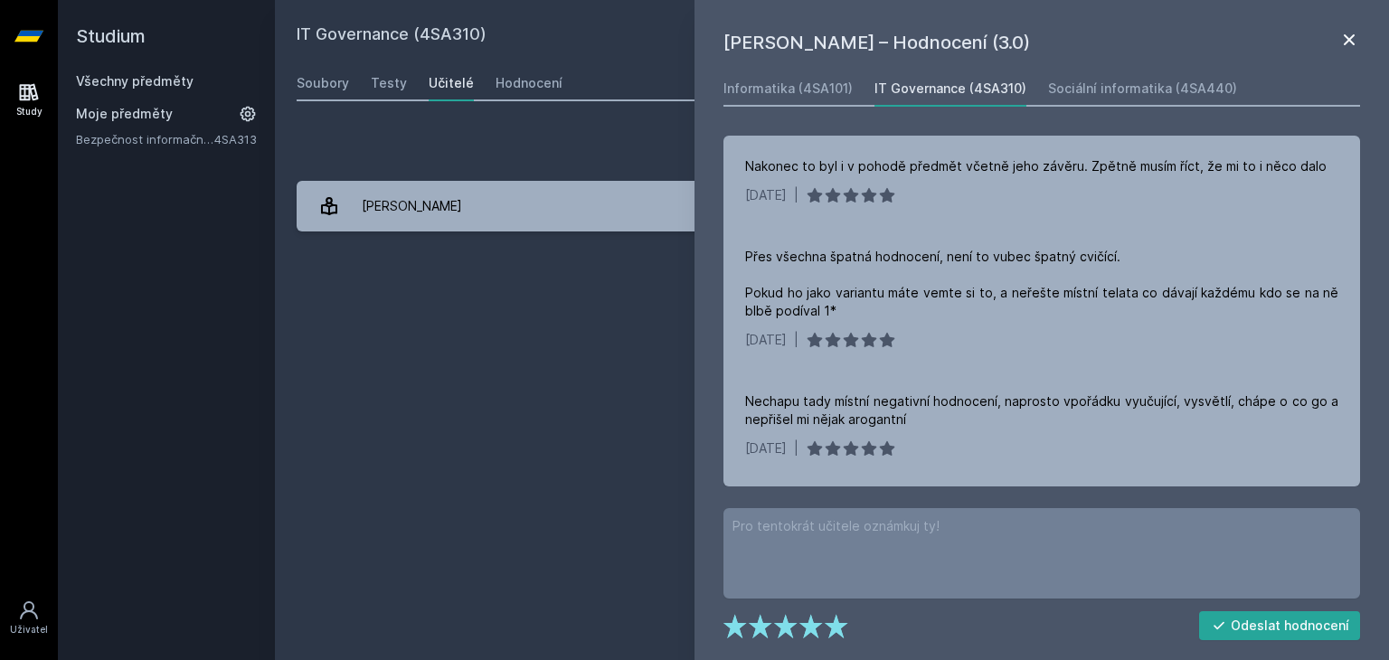
click at [1349, 33] on icon at bounding box center [1349, 40] width 22 height 22
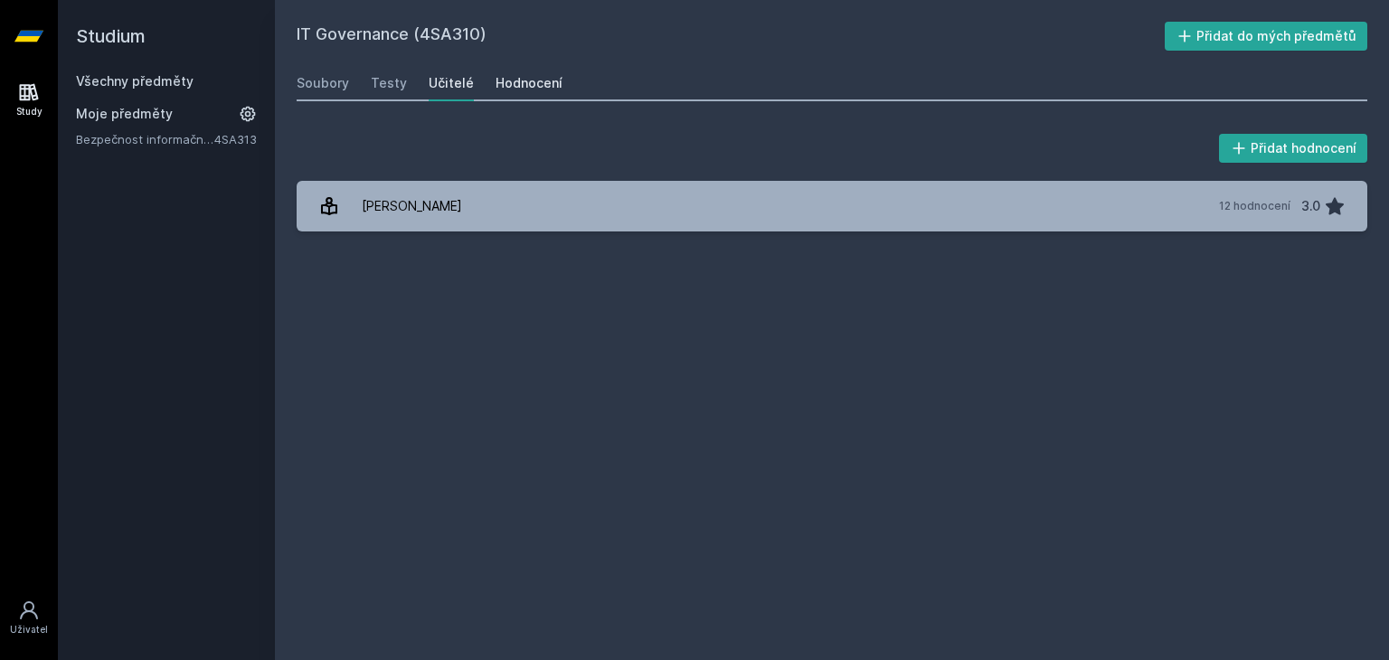
click at [533, 75] on div "Hodnocení" at bounding box center [529, 83] width 67 height 18
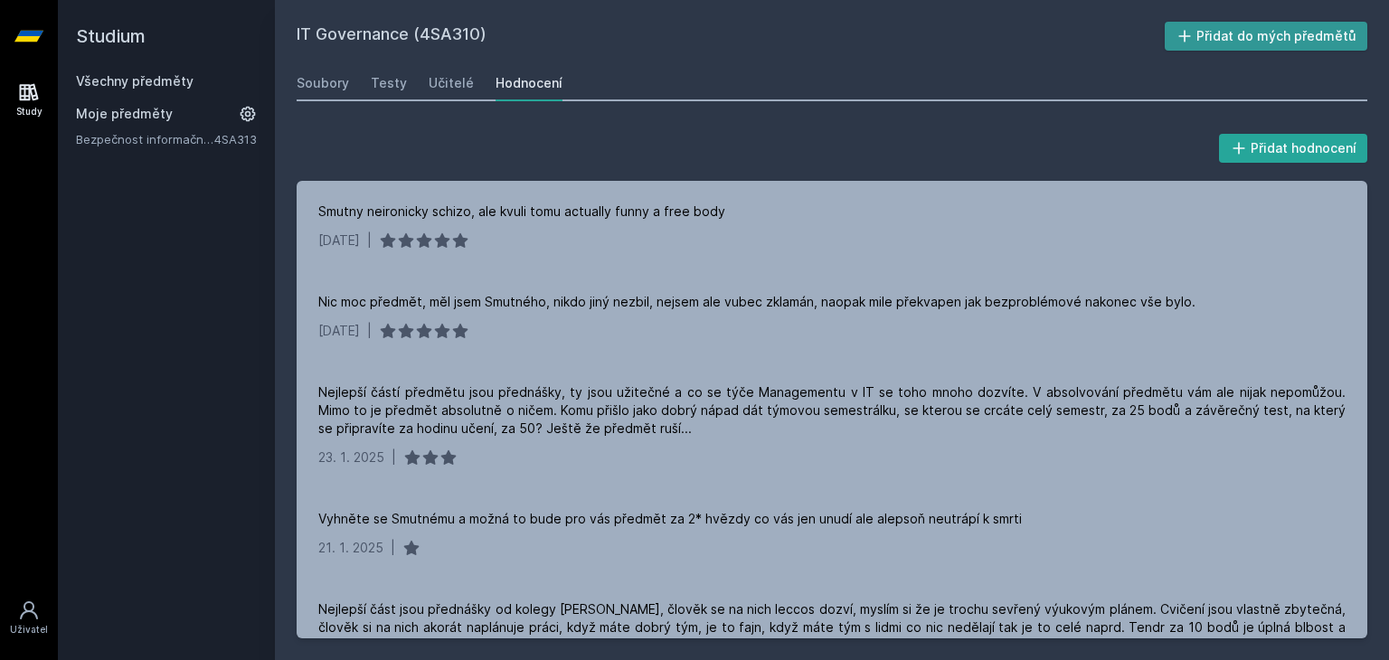
click at [1259, 39] on button "Přidat do mých předmětů" at bounding box center [1266, 36] width 203 height 29
click at [144, 80] on link "Všechny předměty" at bounding box center [135, 80] width 118 height 15
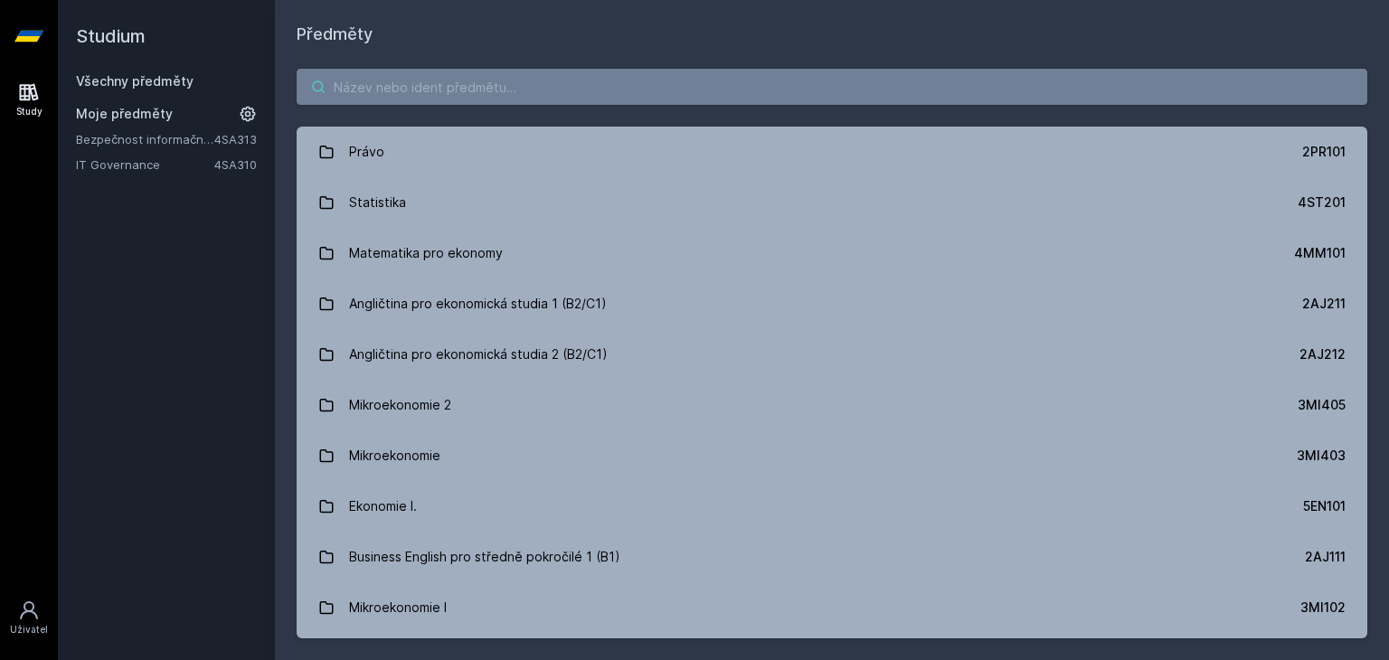
click at [421, 84] on input "search" at bounding box center [832, 87] width 1071 height 36
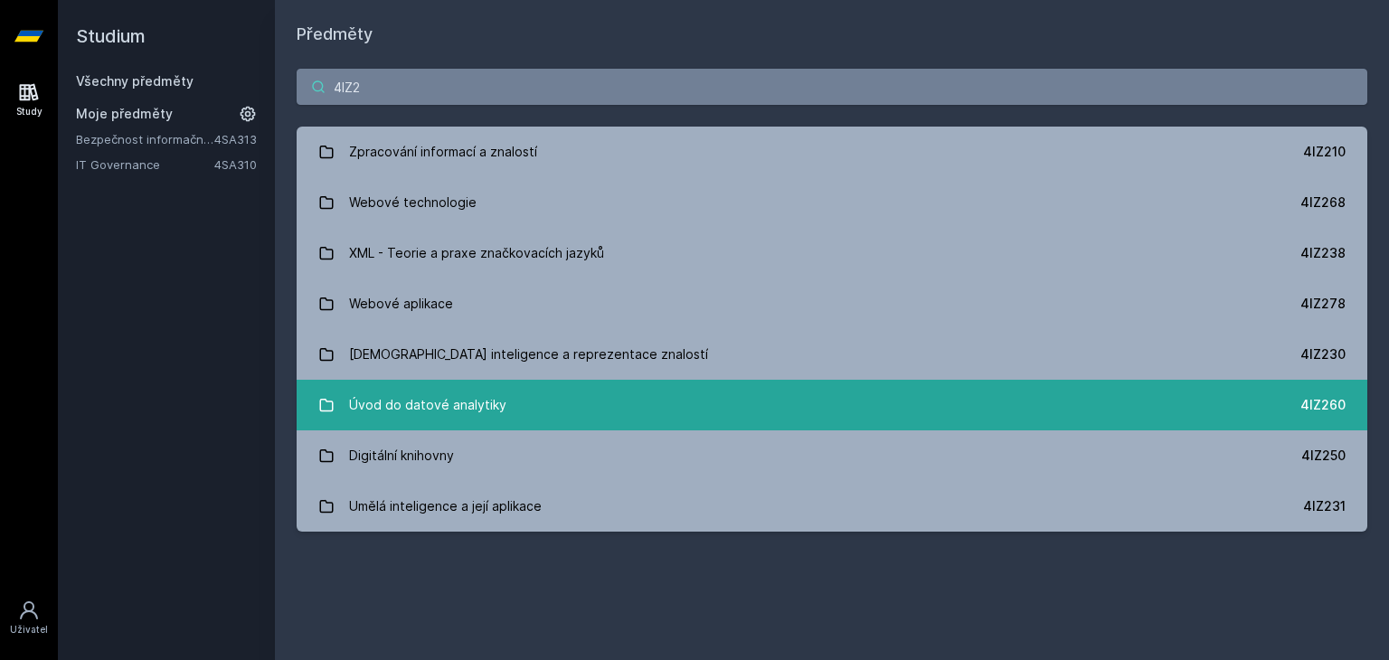
type input "4IZ2"
click at [317, 409] on link "Úvod do datové analytiky 4IZ260" at bounding box center [832, 405] width 1071 height 51
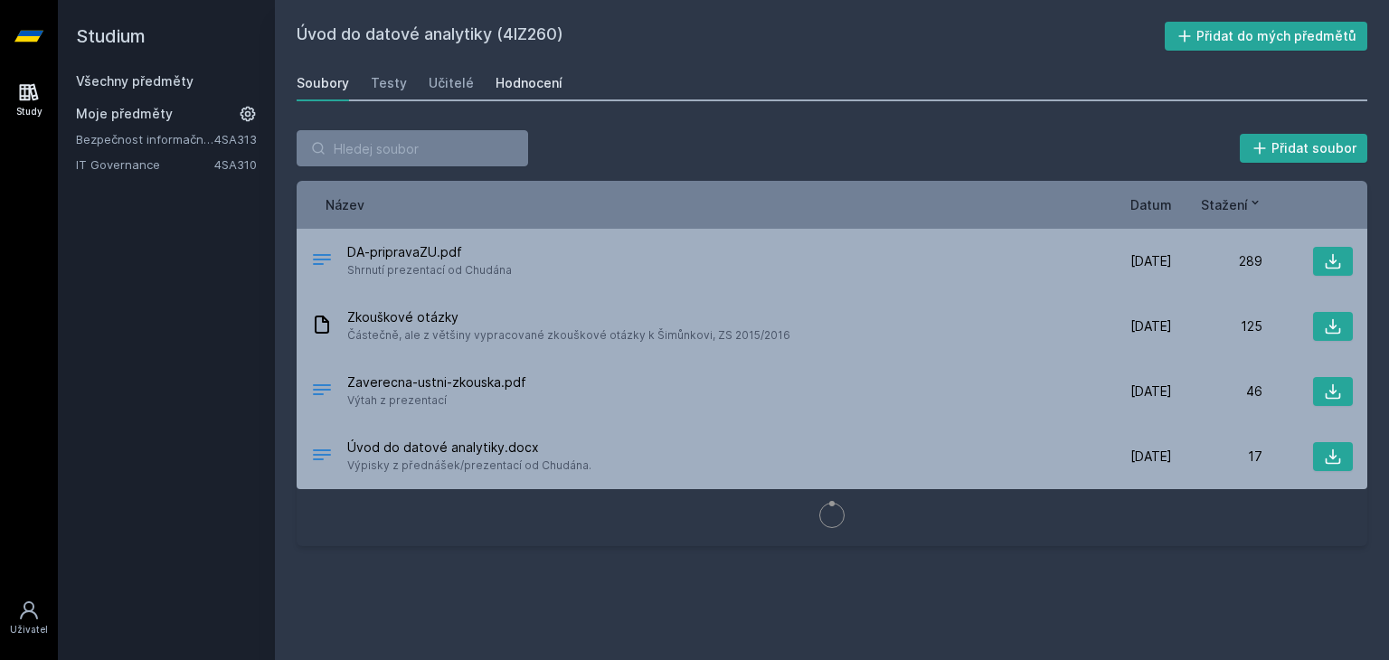
click at [524, 82] on div "Hodnocení" at bounding box center [529, 83] width 67 height 18
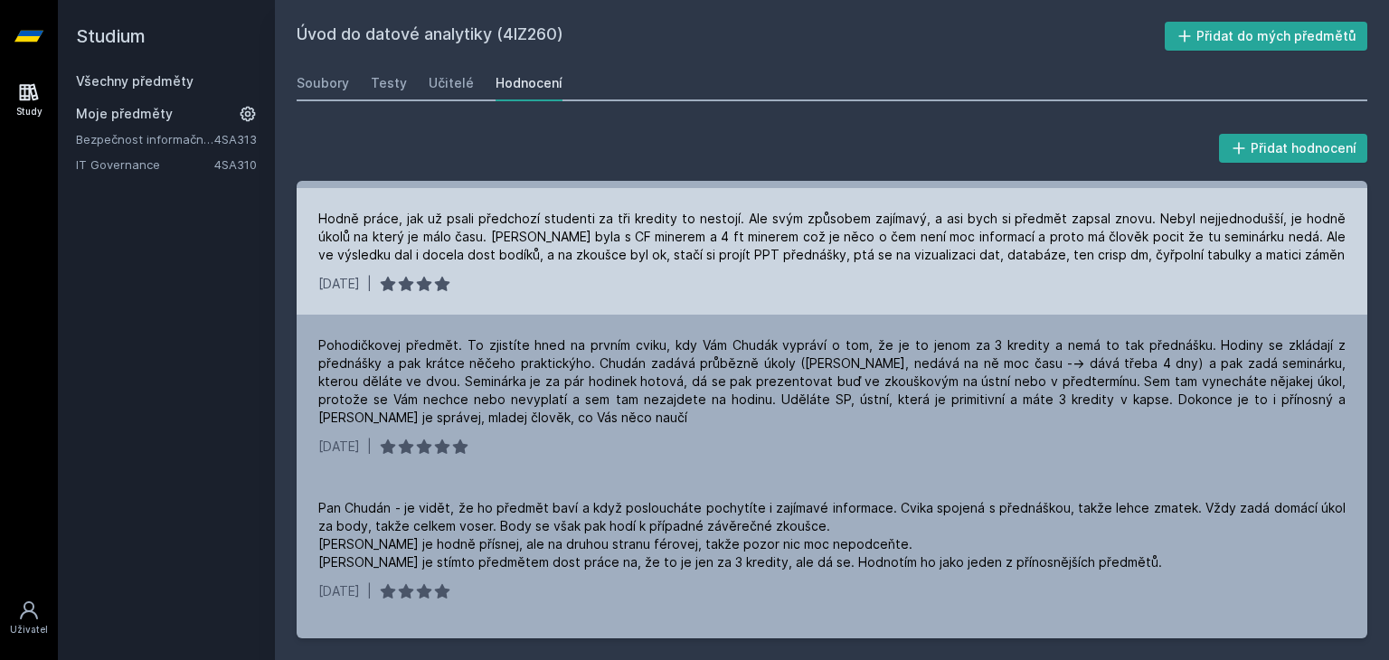
scroll to position [120, 0]
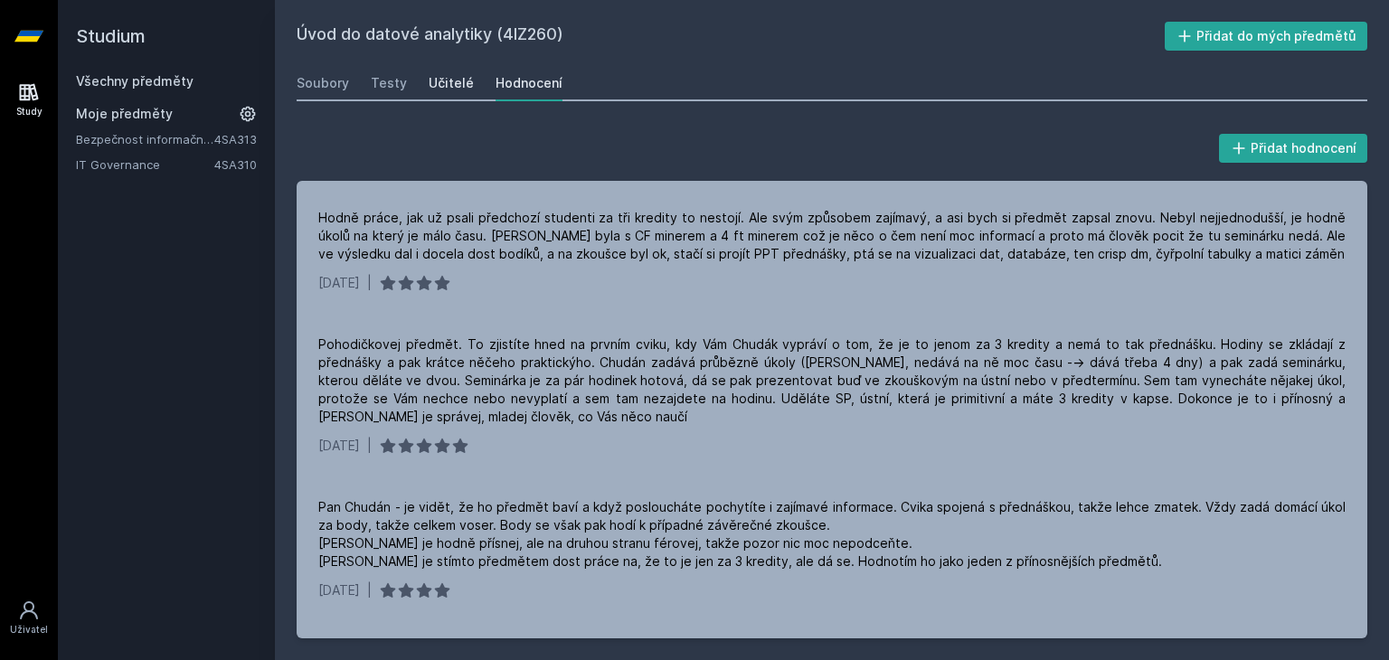
click at [438, 87] on div "Učitelé" at bounding box center [451, 83] width 45 height 18
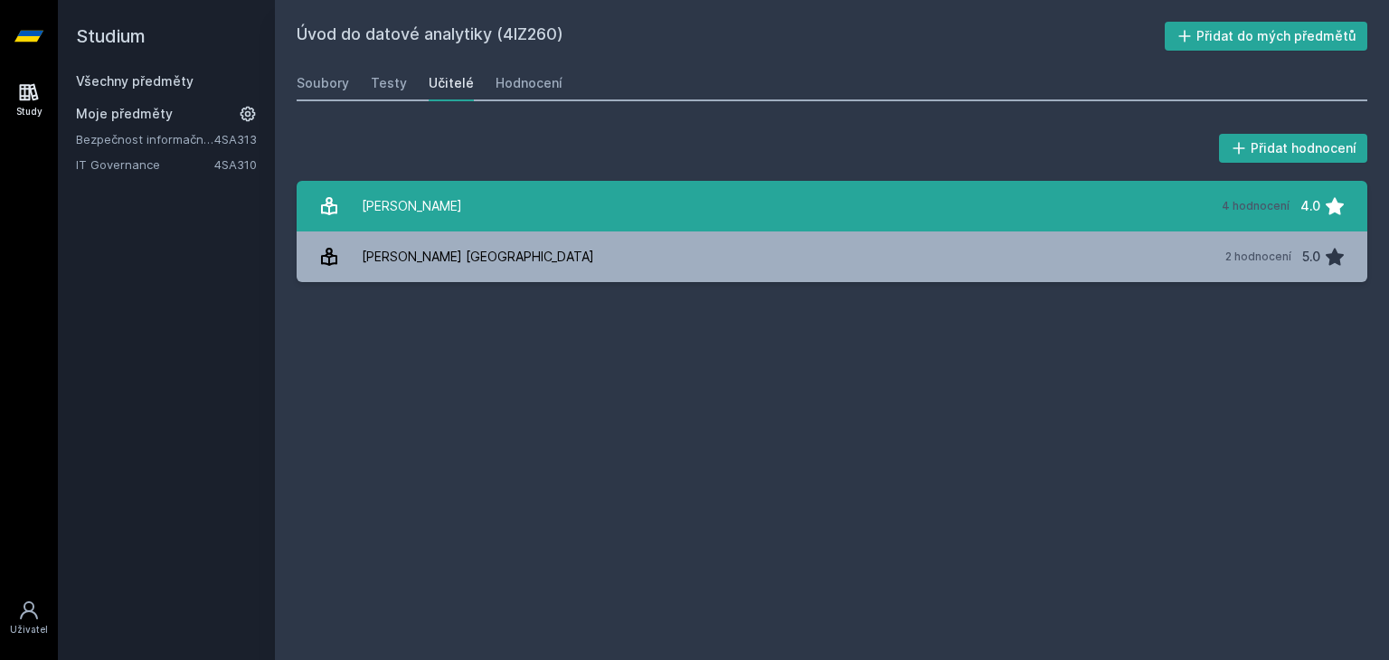
click at [420, 200] on div "[PERSON_NAME]" at bounding box center [412, 206] width 100 height 36
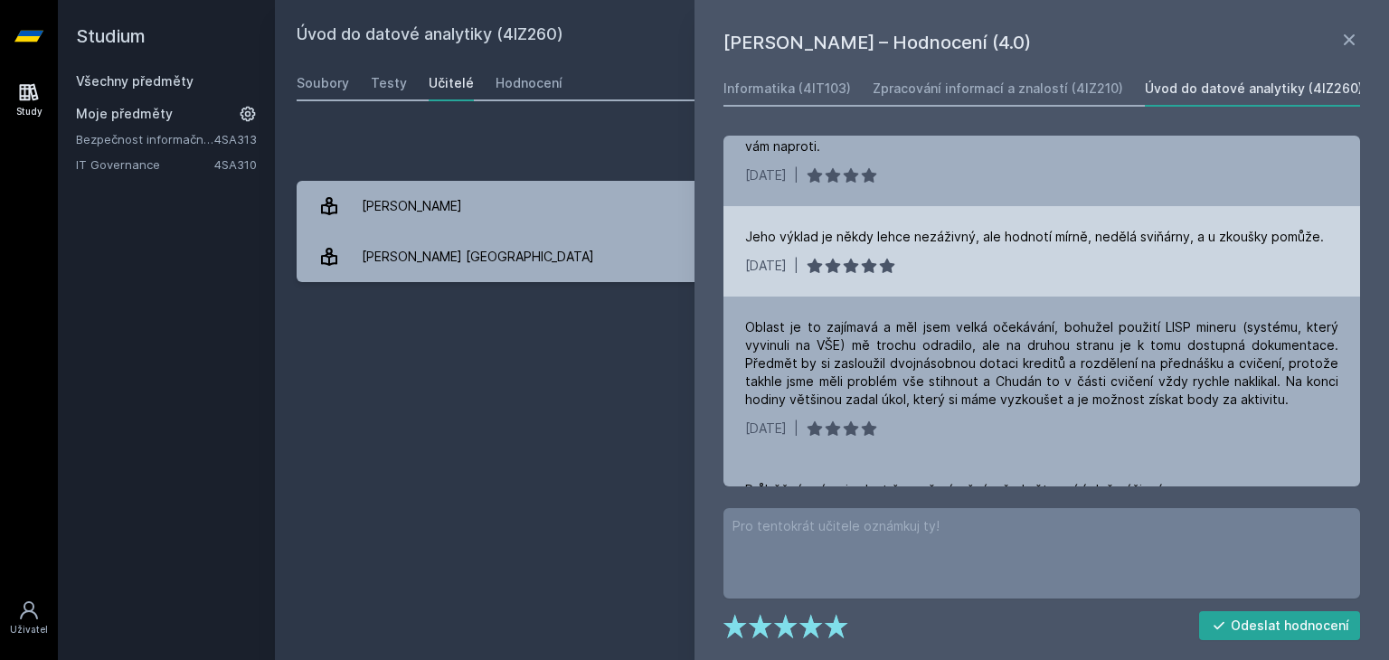
scroll to position [100, 0]
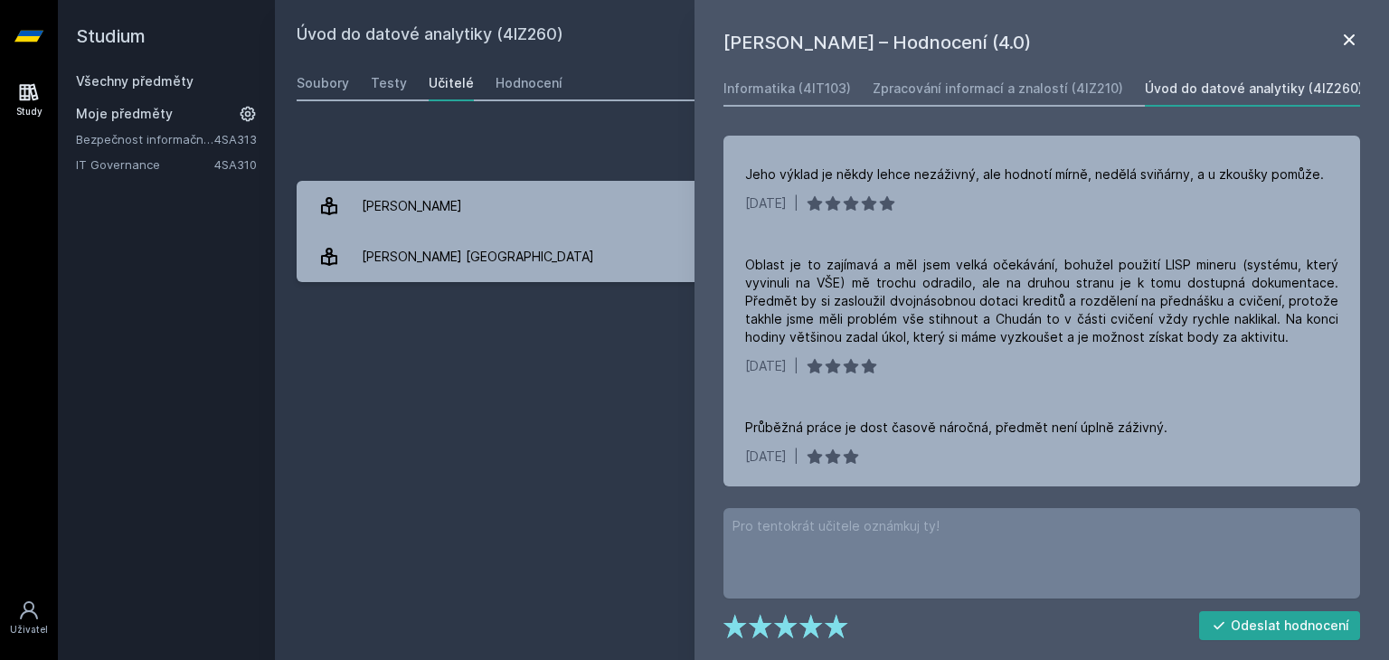
click at [1346, 39] on icon at bounding box center [1349, 40] width 22 height 22
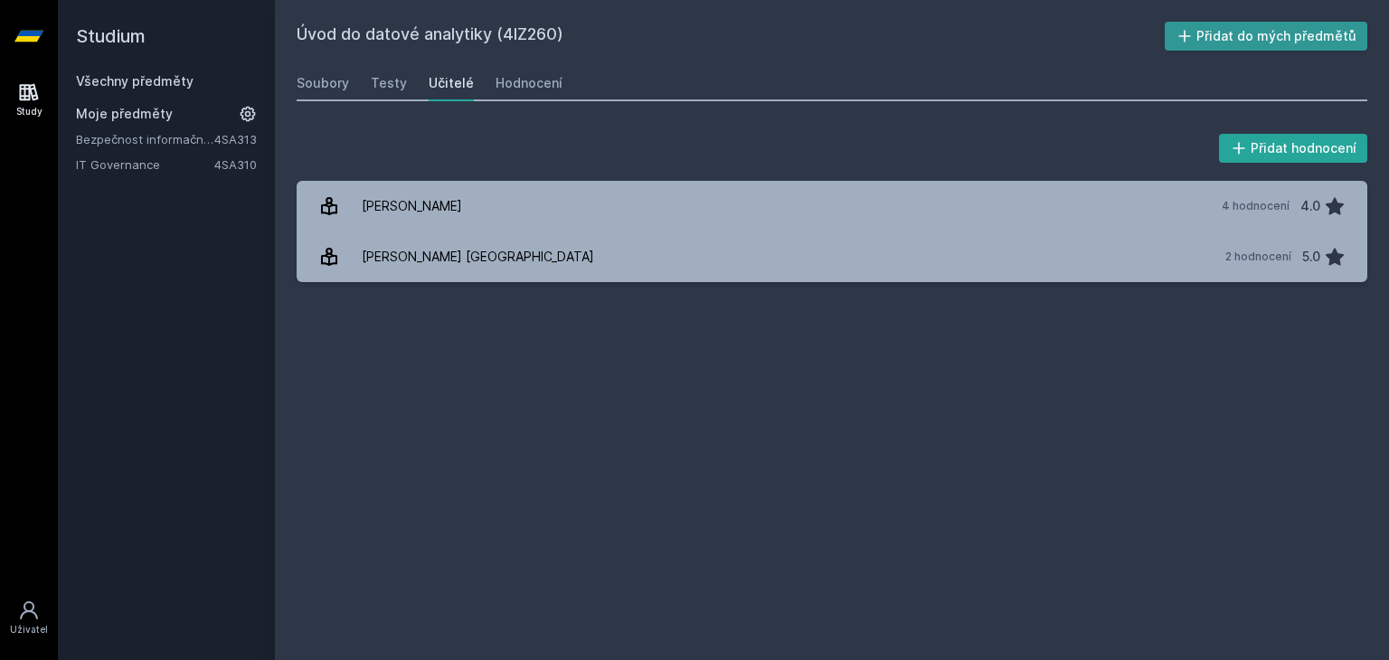
click at [1221, 43] on button "Přidat do mých předmětů" at bounding box center [1266, 36] width 203 height 29
click at [171, 80] on link "Všechny předměty" at bounding box center [135, 80] width 118 height 15
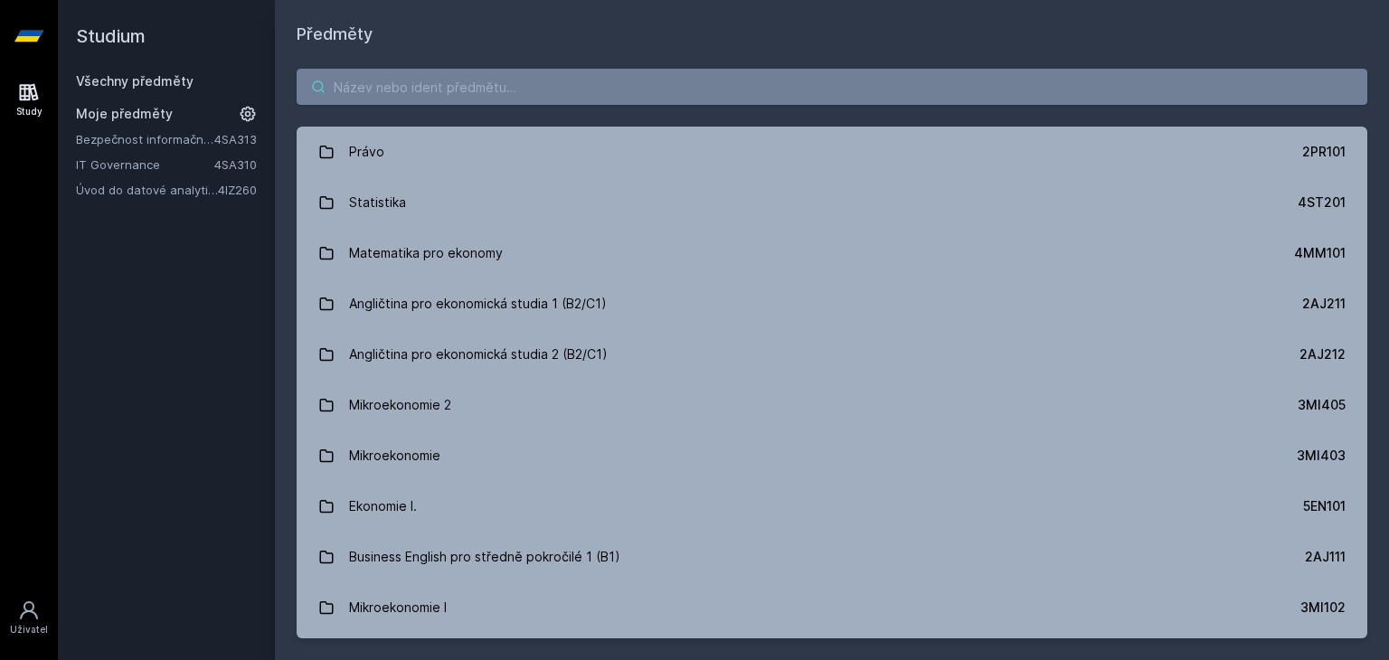
click at [586, 94] on input "search" at bounding box center [832, 87] width 1071 height 36
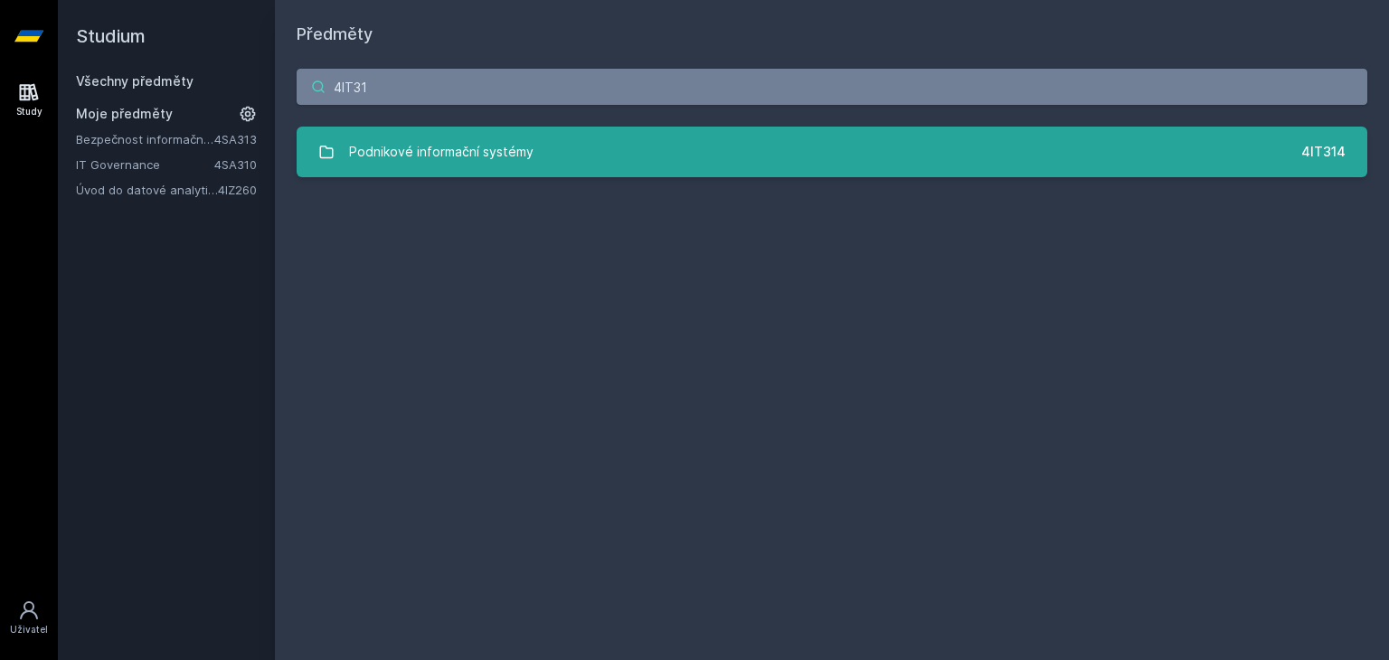
type input "4IT31"
click at [601, 156] on link "Podnikové informační systémy 4IT314" at bounding box center [832, 152] width 1071 height 51
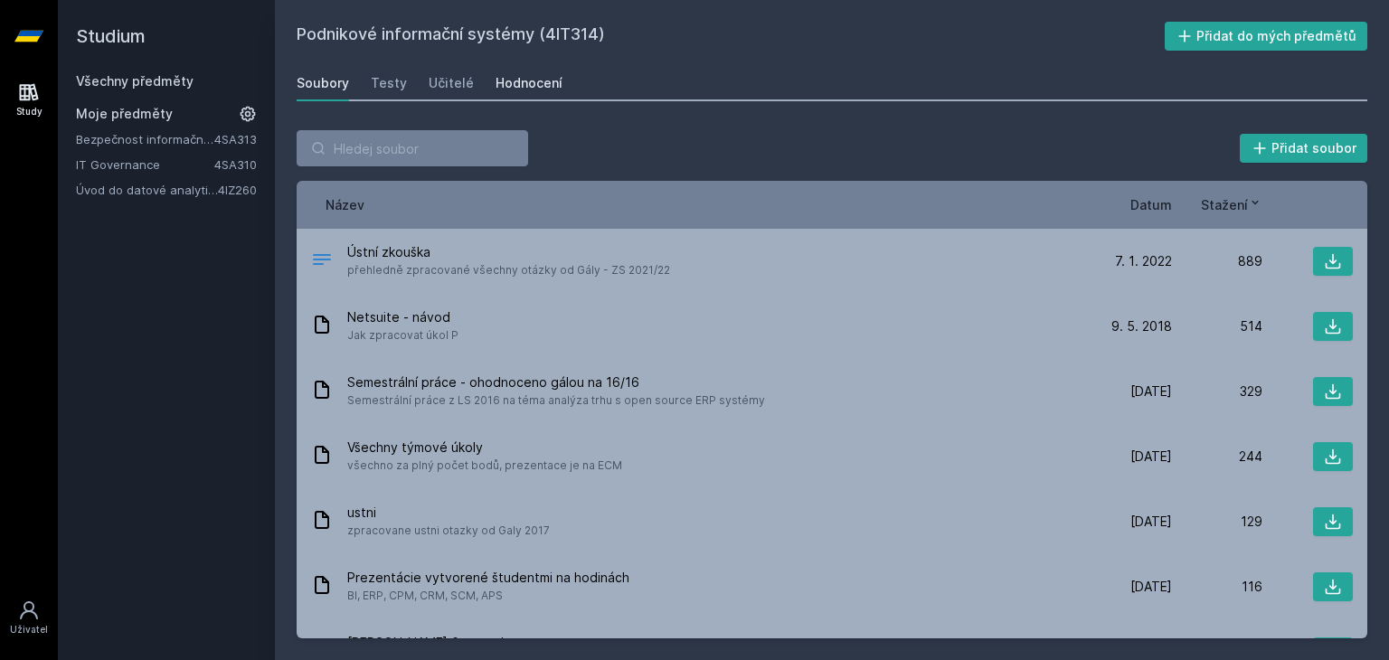
click at [522, 79] on div "Hodnocení" at bounding box center [529, 83] width 67 height 18
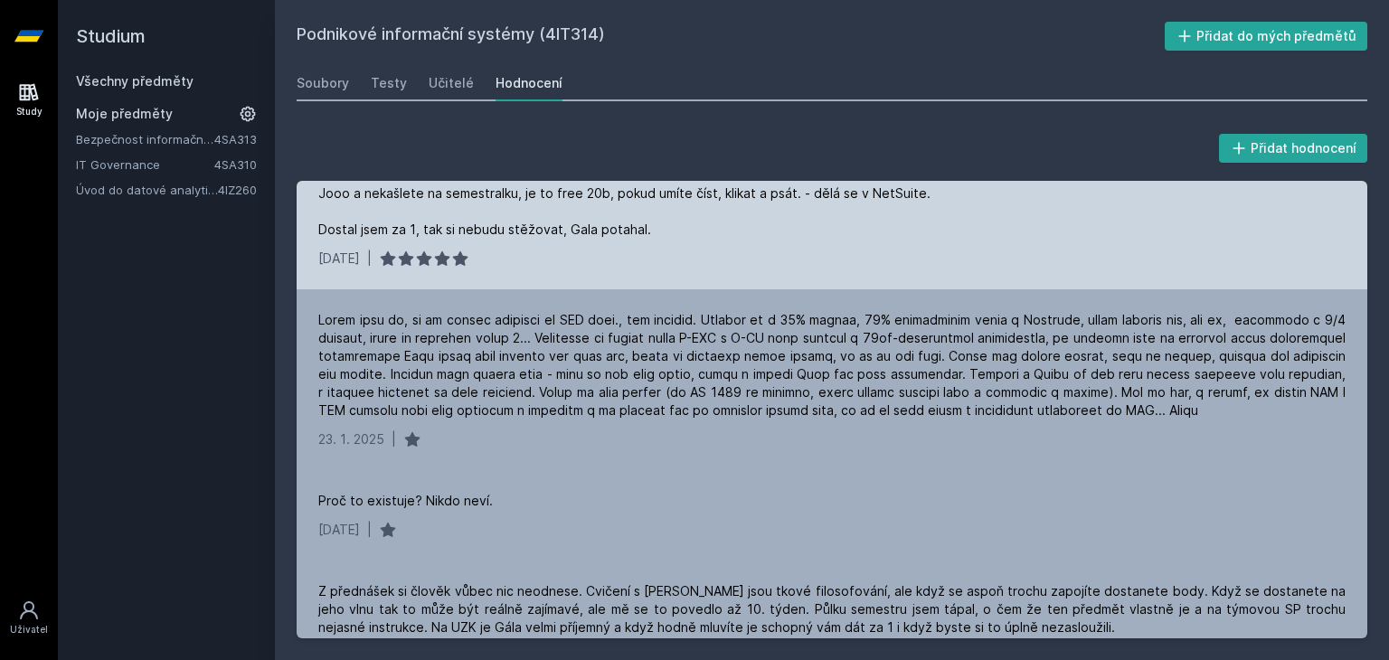
scroll to position [241, 0]
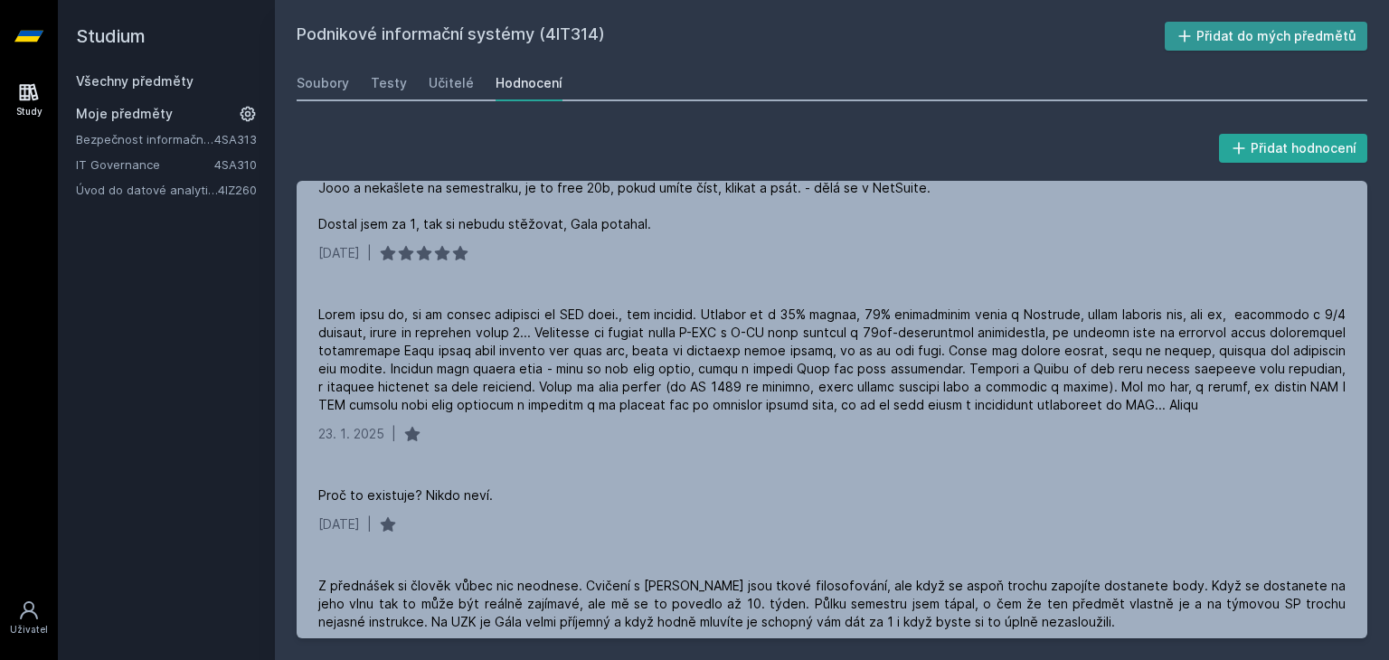
click at [1227, 38] on button "Přidat do mých předmětů" at bounding box center [1266, 36] width 203 height 29
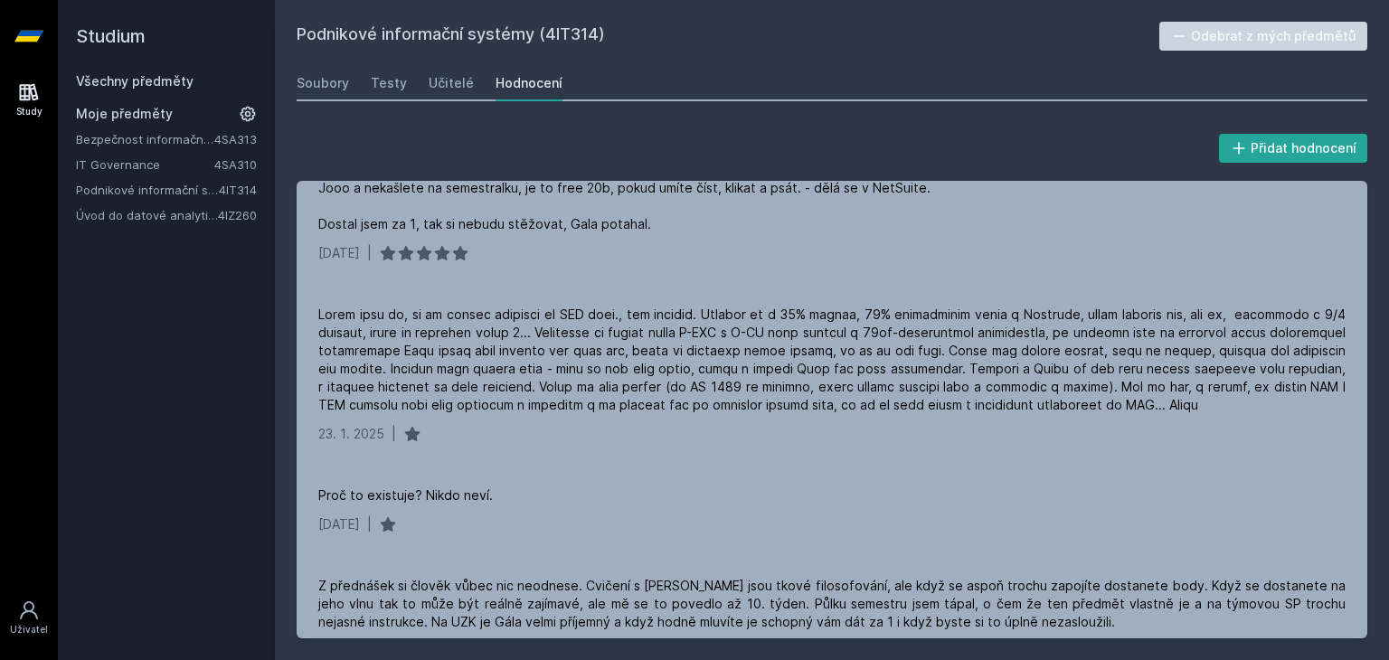
click at [166, 77] on link "Všechny předměty" at bounding box center [135, 80] width 118 height 15
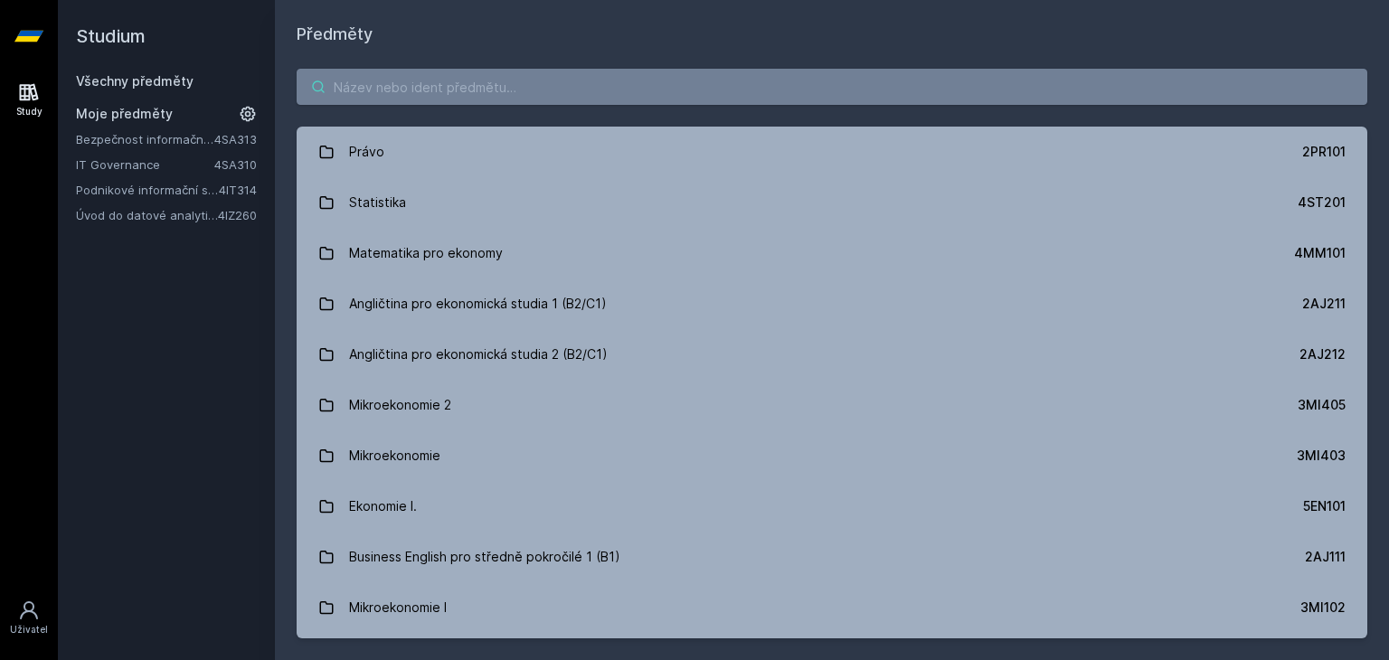
click at [362, 92] on input "search" at bounding box center [832, 87] width 1071 height 36
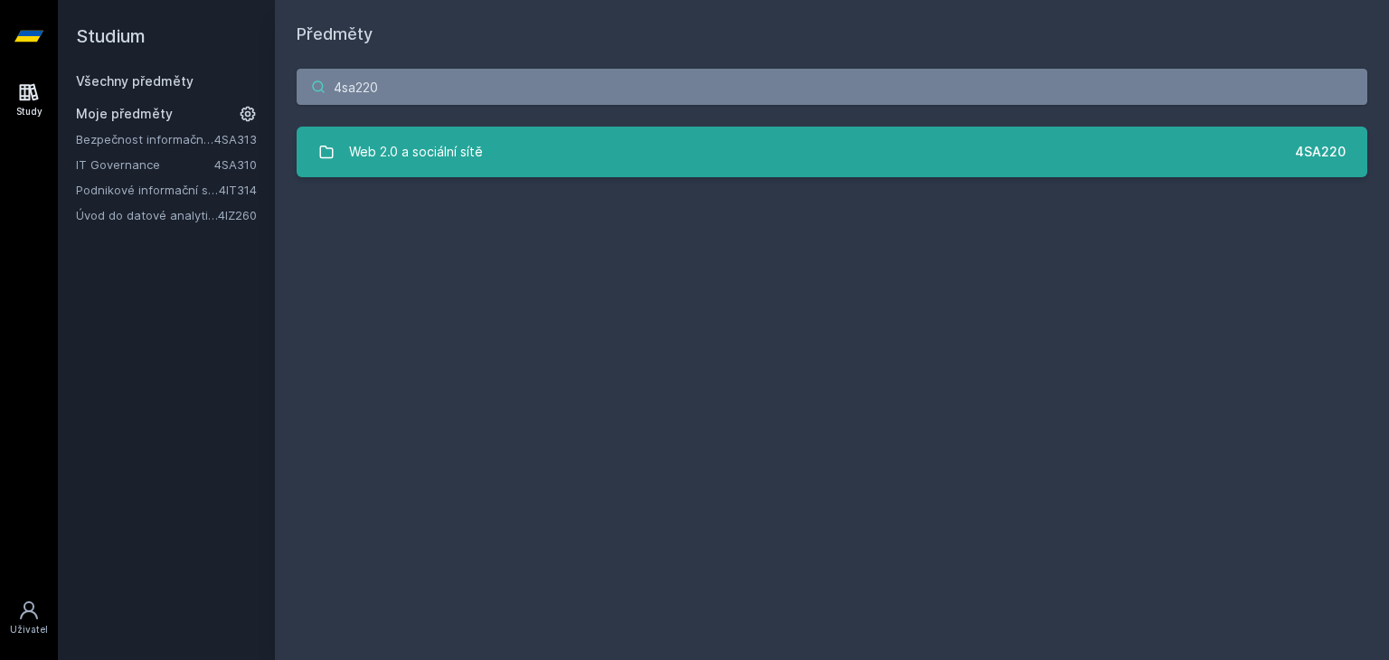
type input "4sa220"
click at [402, 147] on div "Web 2.0 a sociální sítě" at bounding box center [416, 152] width 134 height 36
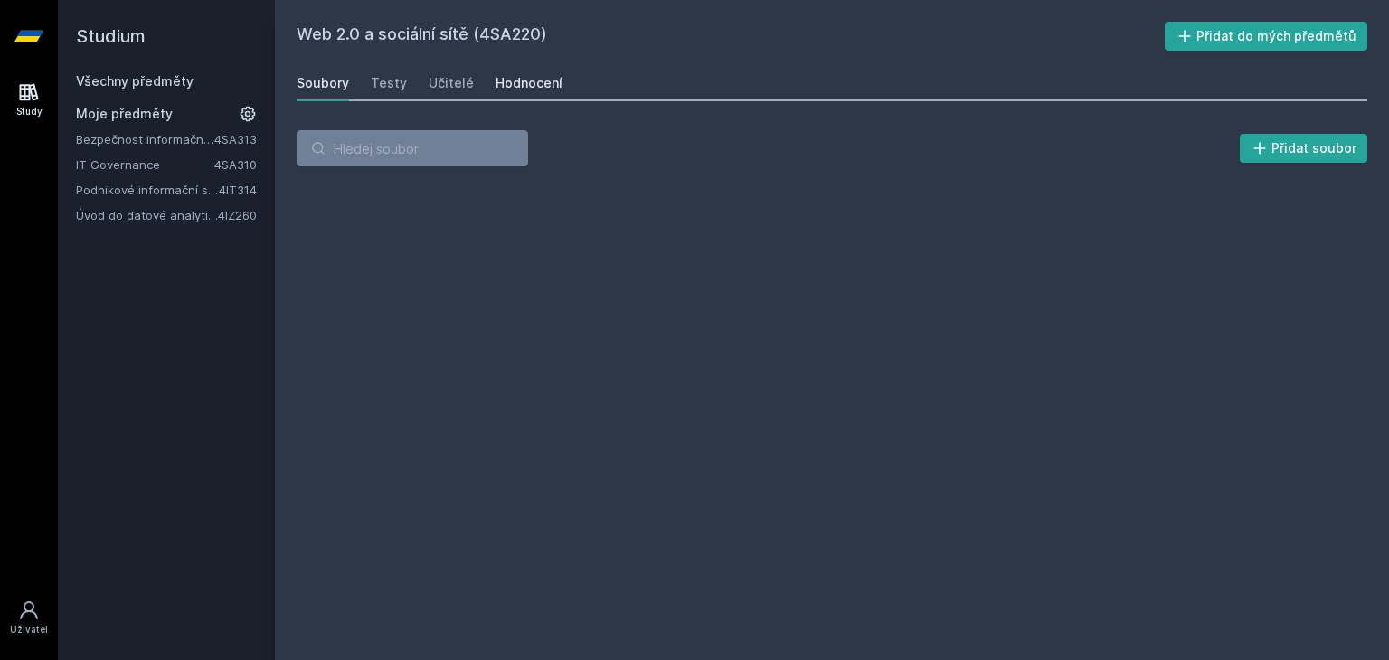
click at [509, 86] on div "Hodnocení" at bounding box center [529, 83] width 67 height 18
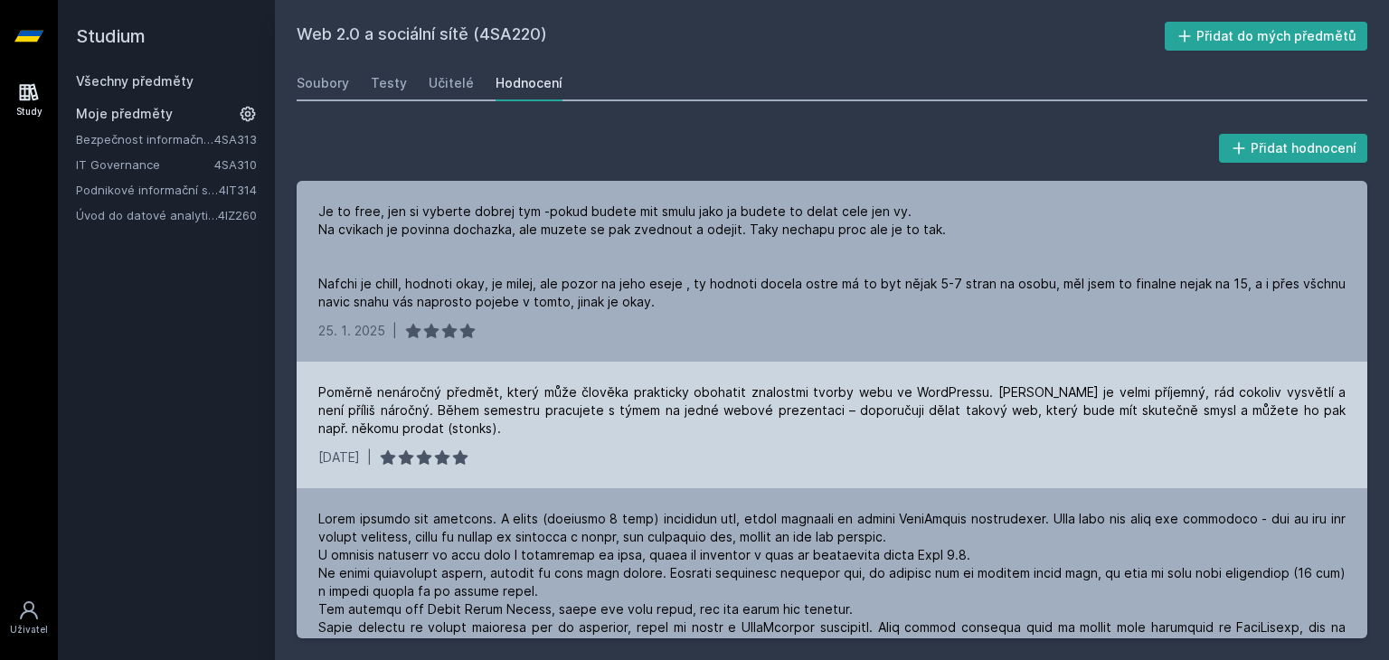
drag, startPoint x: 826, startPoint y: 438, endPoint x: 767, endPoint y: 439, distance: 58.8
click at [767, 439] on div "Poměrně nenáročný předmět, který může člověka prakticky obohatit znalostmi tvor…" at bounding box center [832, 425] width 1071 height 127
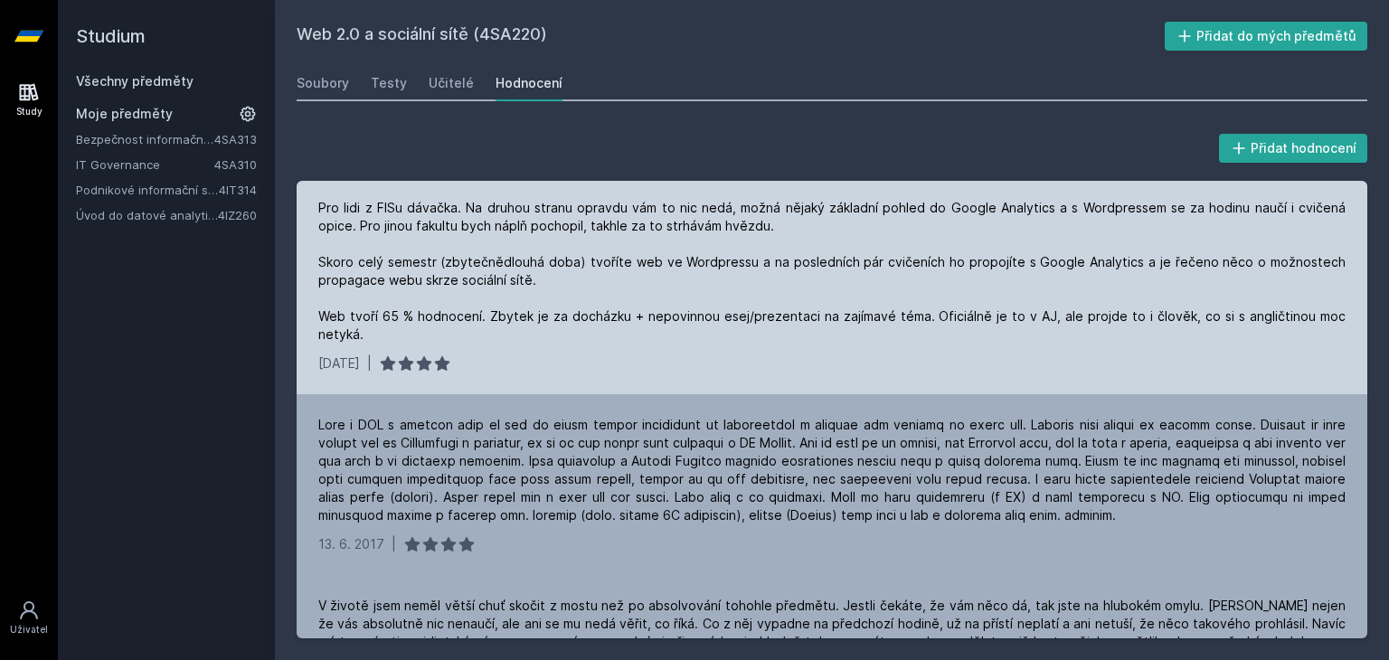
scroll to position [844, 0]
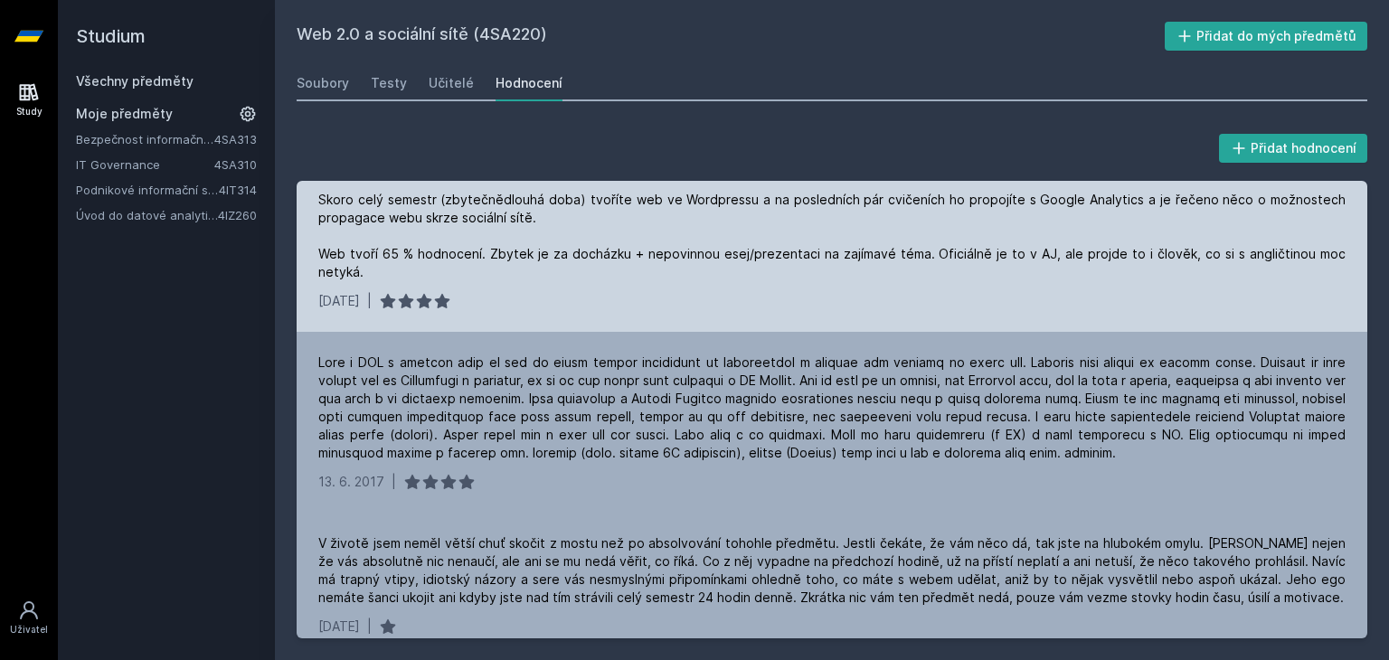
drag, startPoint x: 829, startPoint y: 367, endPoint x: 601, endPoint y: 322, distance: 233.2
click at [601, 322] on div "Pro lidi z FISu dávačka. Na druhou stranu opravdu vám to nic nedá, možná nějaký…" at bounding box center [832, 223] width 1071 height 217
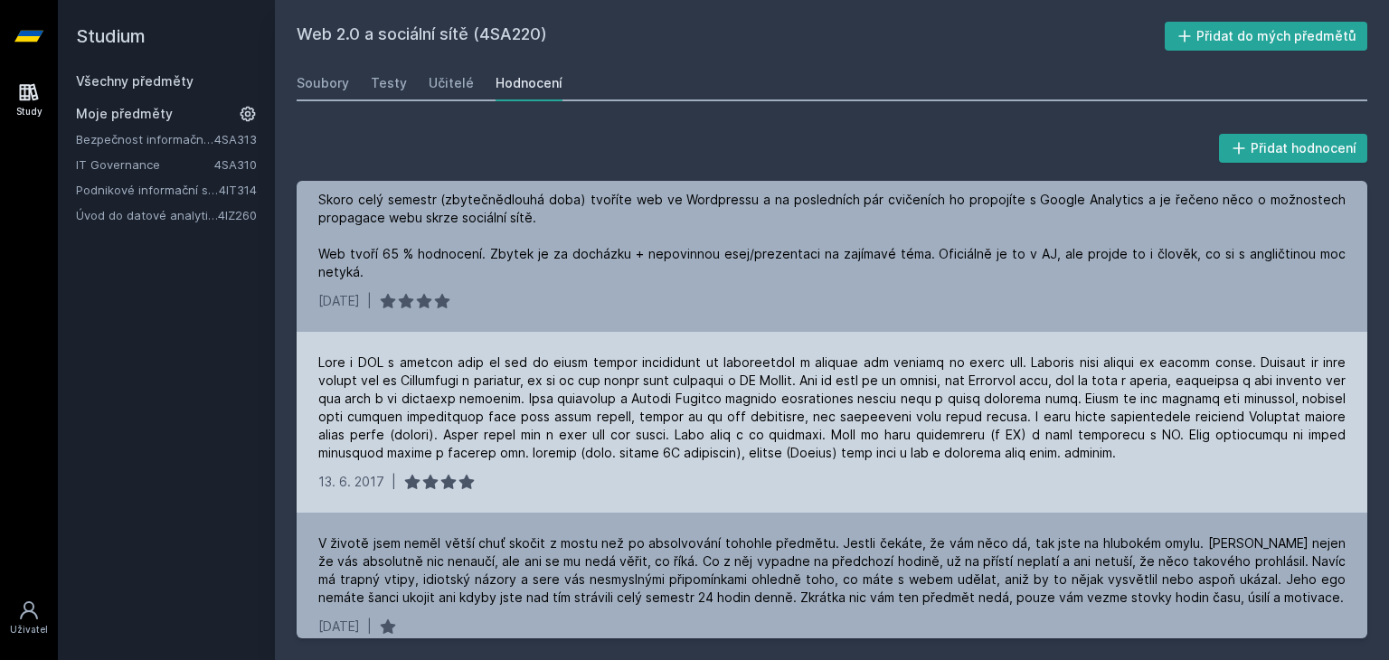
click at [745, 412] on div at bounding box center [831, 408] width 1027 height 109
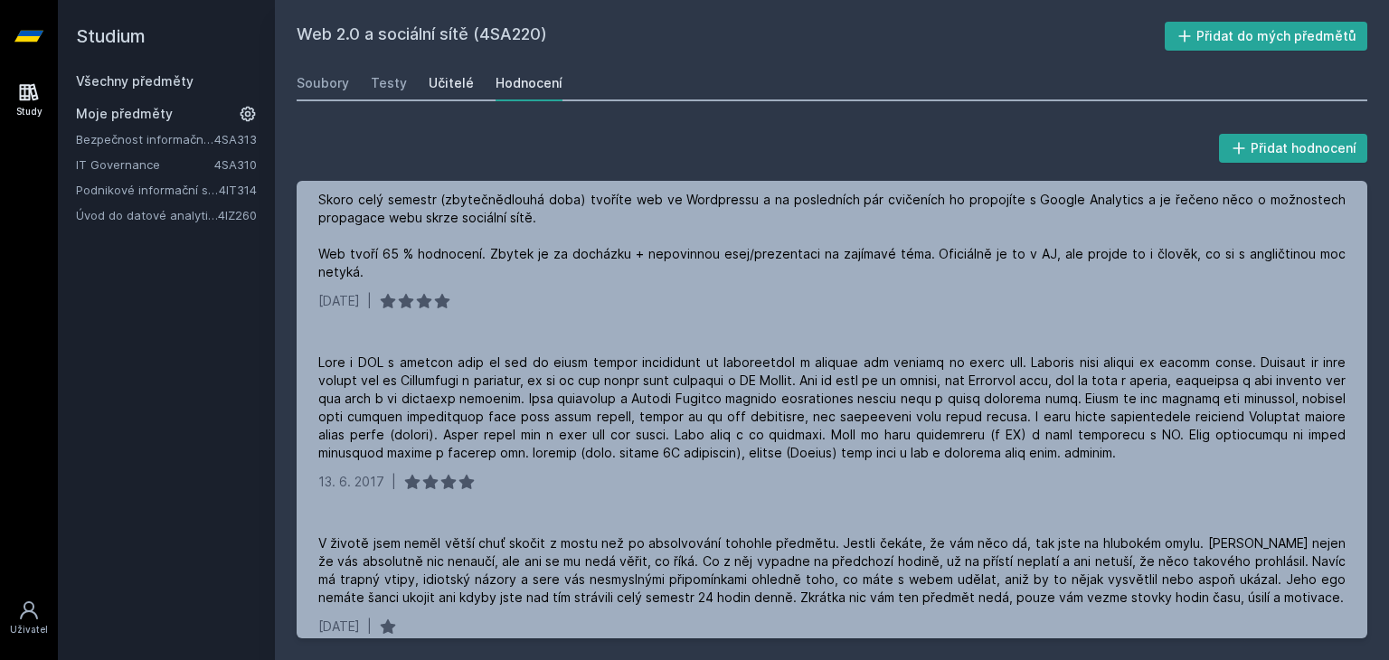
click at [456, 83] on div "Učitelé" at bounding box center [451, 83] width 45 height 18
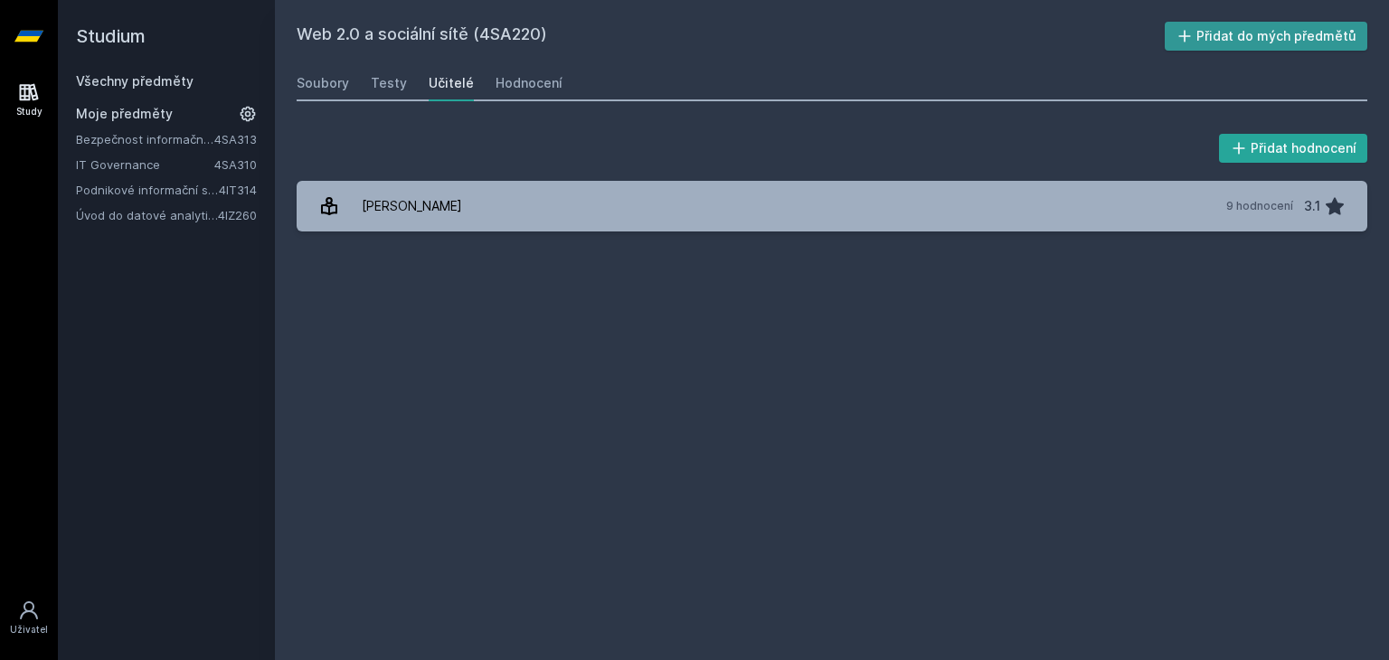
click at [1219, 33] on button "Přidat do mých předmětů" at bounding box center [1266, 36] width 203 height 29
click at [156, 77] on link "Všechny předměty" at bounding box center [135, 80] width 118 height 15
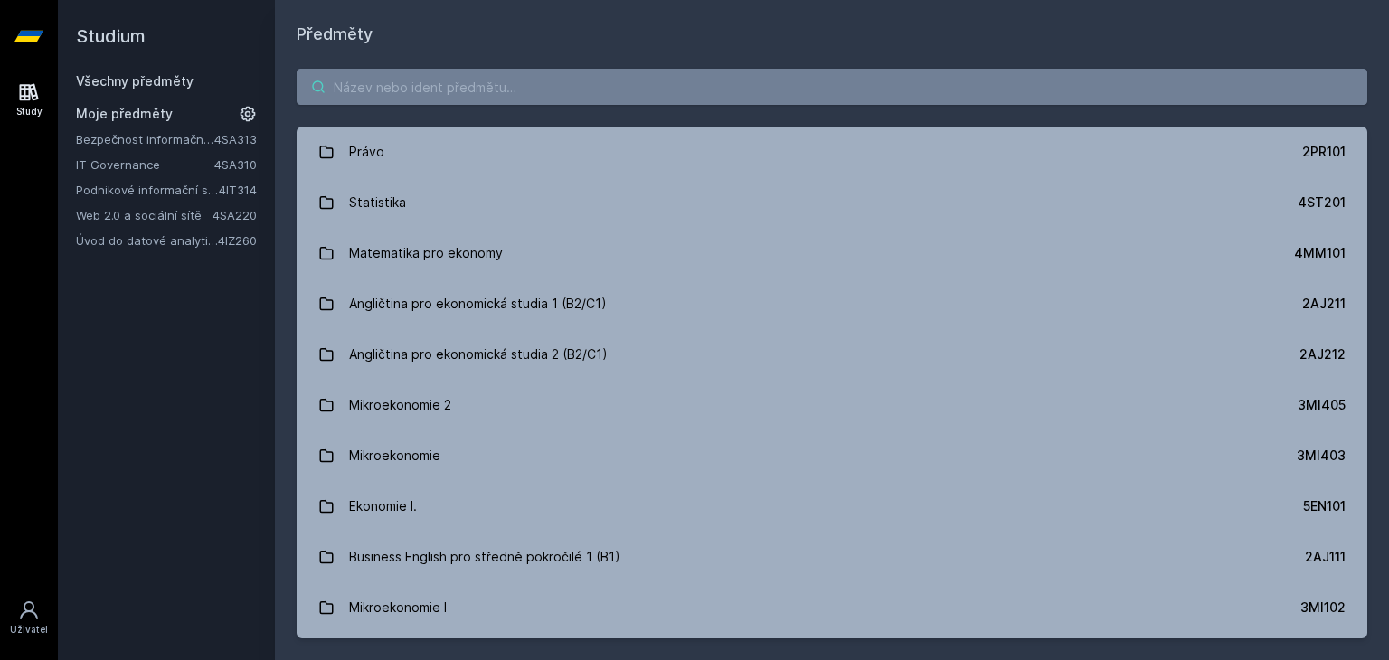
click at [387, 88] on input "search" at bounding box center [832, 87] width 1071 height 36
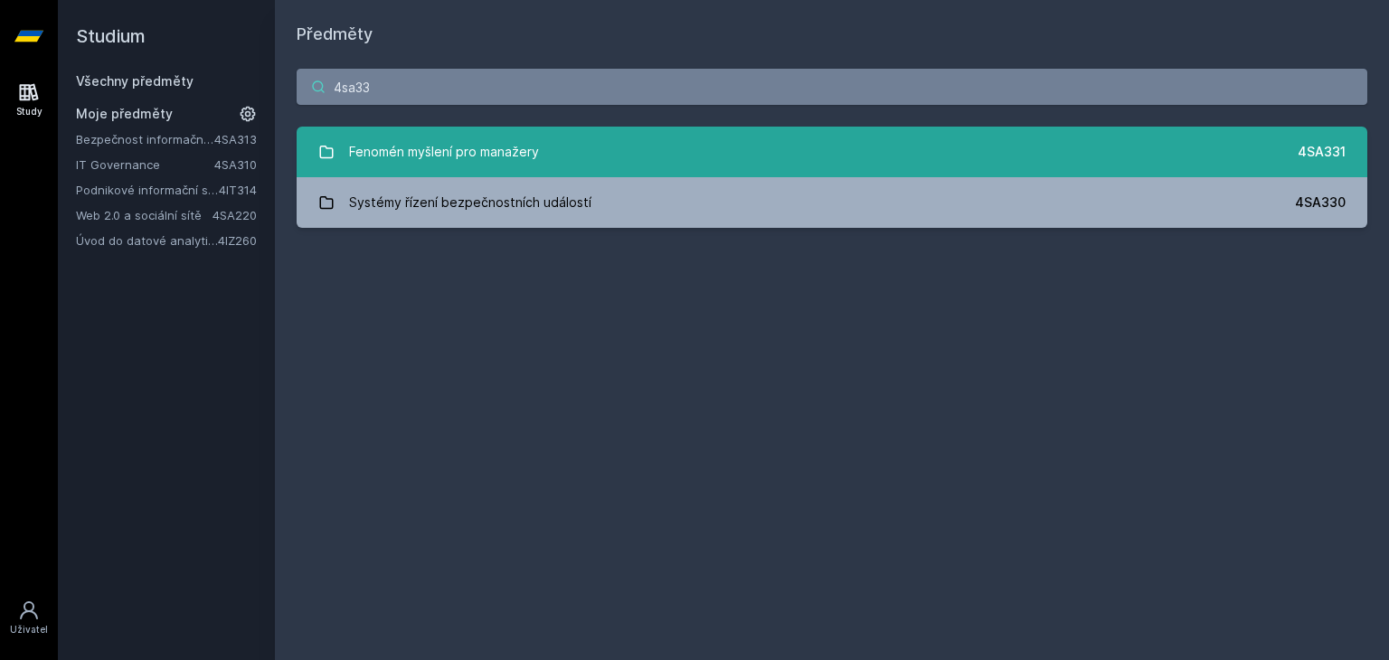
type input "4sa33"
click at [465, 159] on div "Fenomén myšlení pro manažery" at bounding box center [444, 152] width 190 height 36
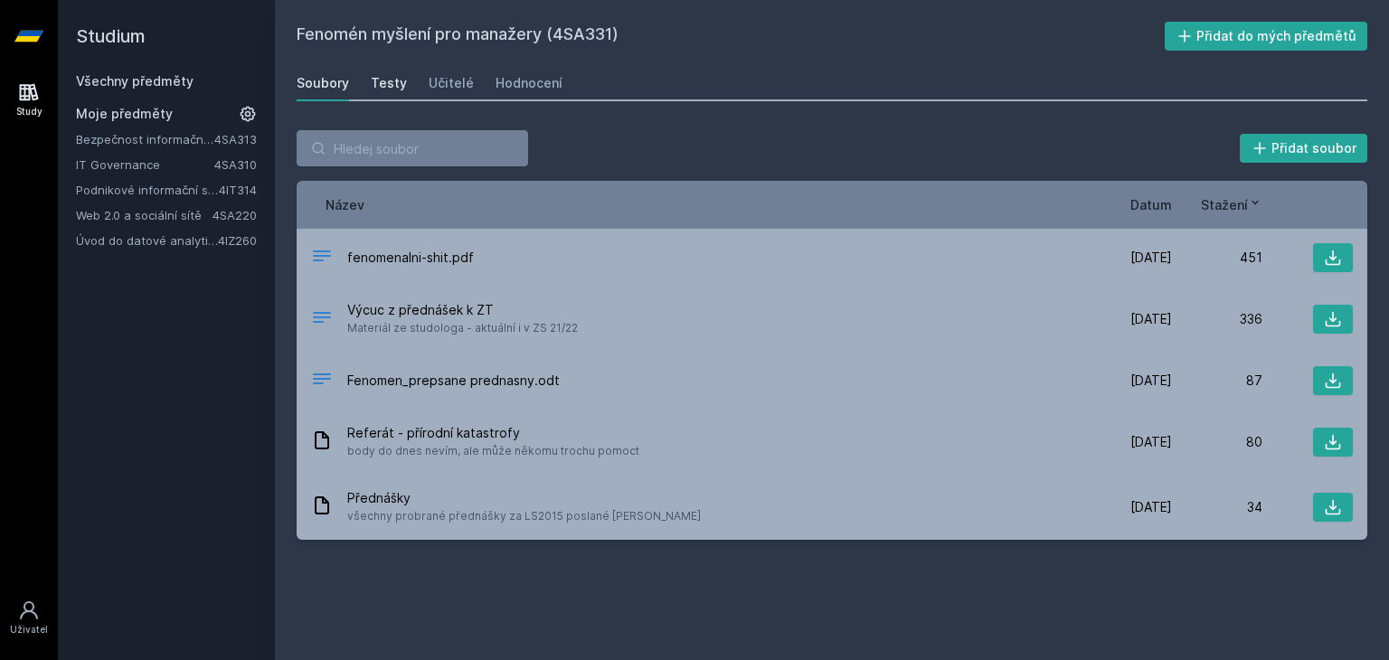
click at [386, 77] on div "Testy" at bounding box center [389, 83] width 36 height 18
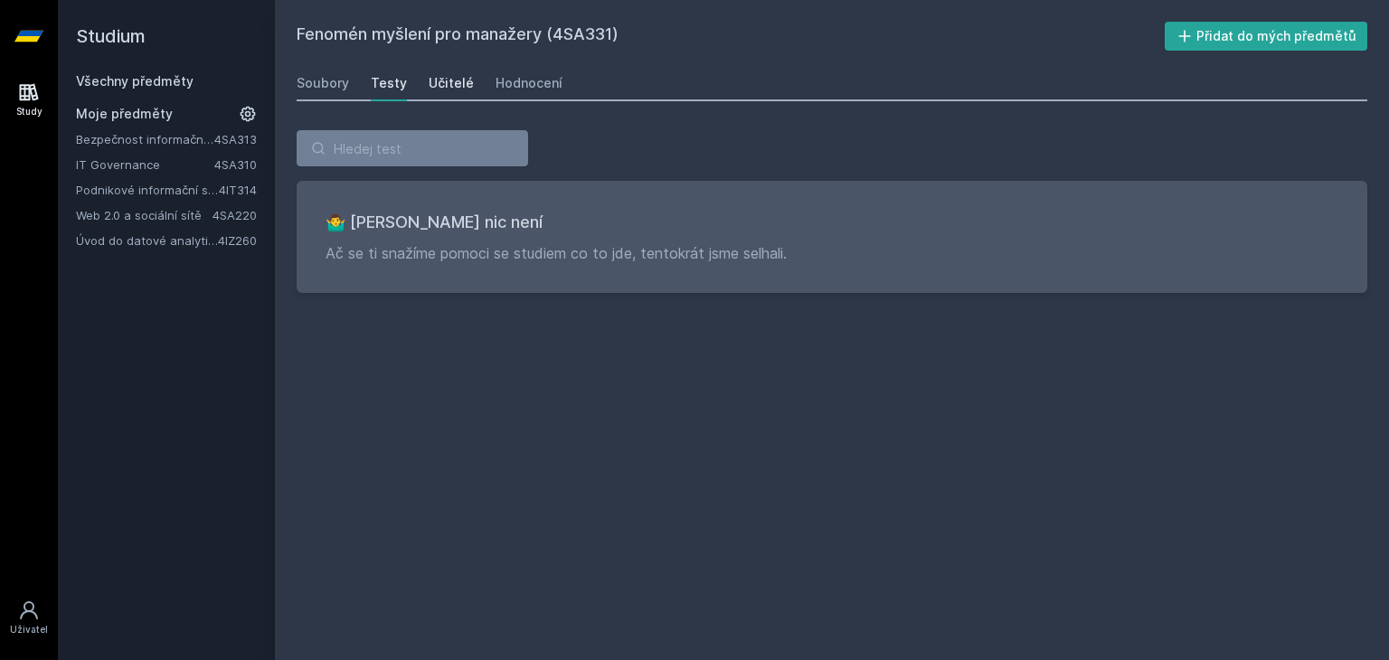
click at [432, 80] on div "Učitelé" at bounding box center [451, 83] width 45 height 18
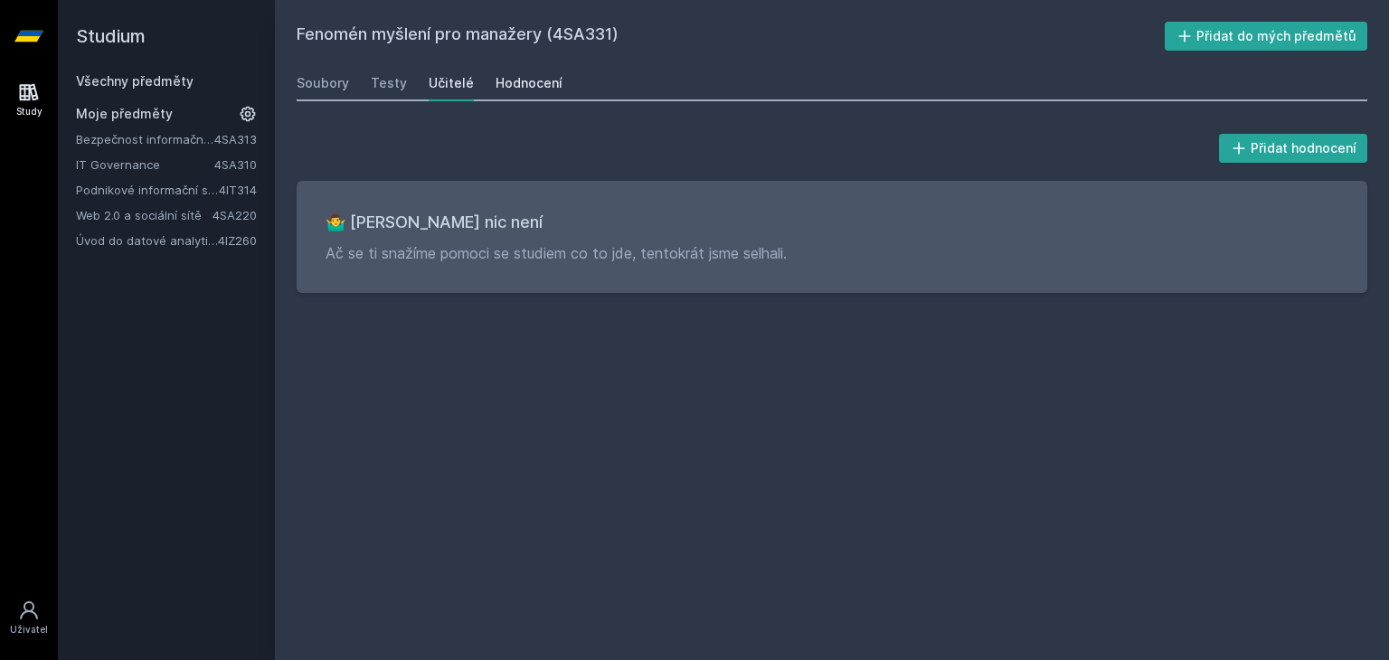
click at [499, 84] on div "Hodnocení" at bounding box center [529, 83] width 67 height 18
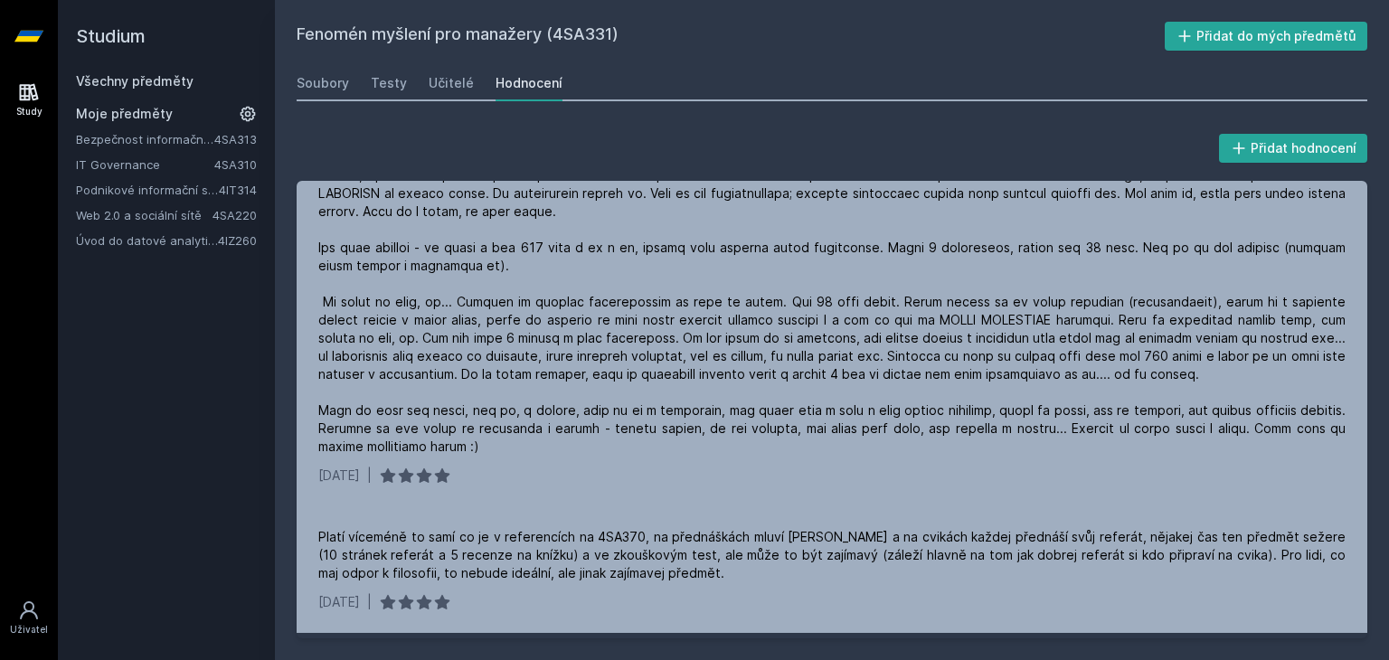
scroll to position [645, 0]
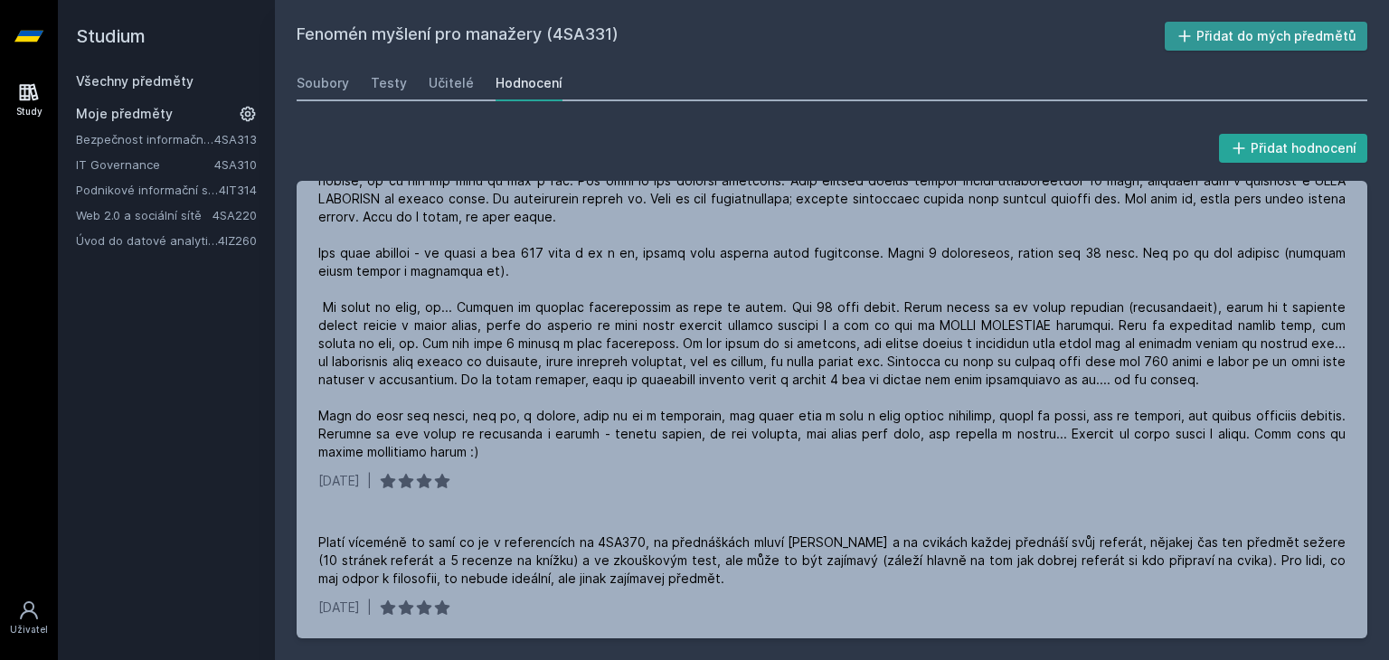
click at [1208, 32] on button "Přidat do mých předmětů" at bounding box center [1266, 36] width 203 height 29
drag, startPoint x: 1273, startPoint y: 51, endPoint x: 998, endPoint y: 7, distance: 278.3
click at [998, 7] on div "Fenomén myšlení pro manažery (4SA331) Odebrat z mých předmětů [GEOGRAPHIC_DATA]…" at bounding box center [832, 330] width 1114 height 660
